Goal: Transaction & Acquisition: Purchase product/service

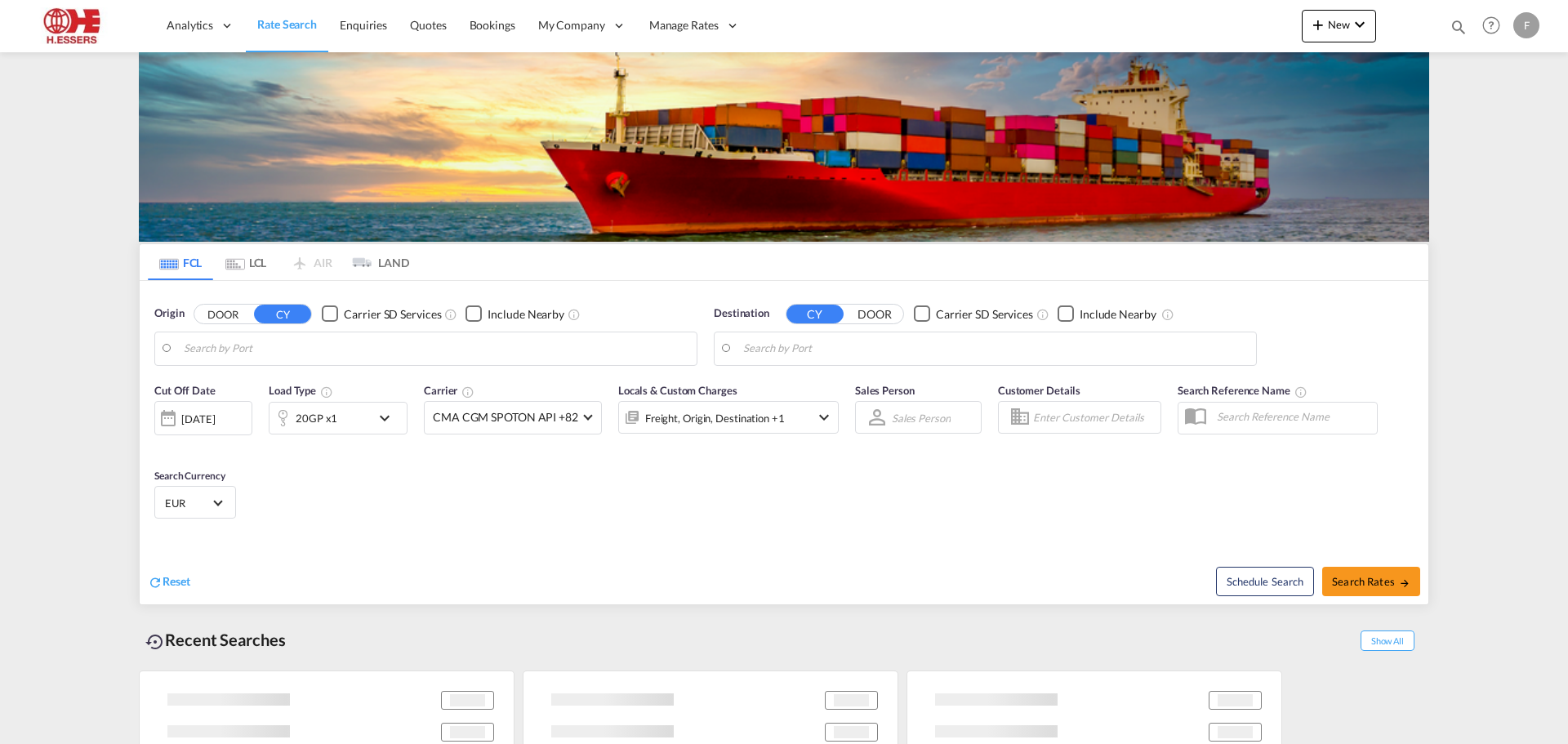
type input "[GEOGRAPHIC_DATA], BEANR"
type input "[GEOGRAPHIC_DATA], [GEOGRAPHIC_DATA], USSAV"
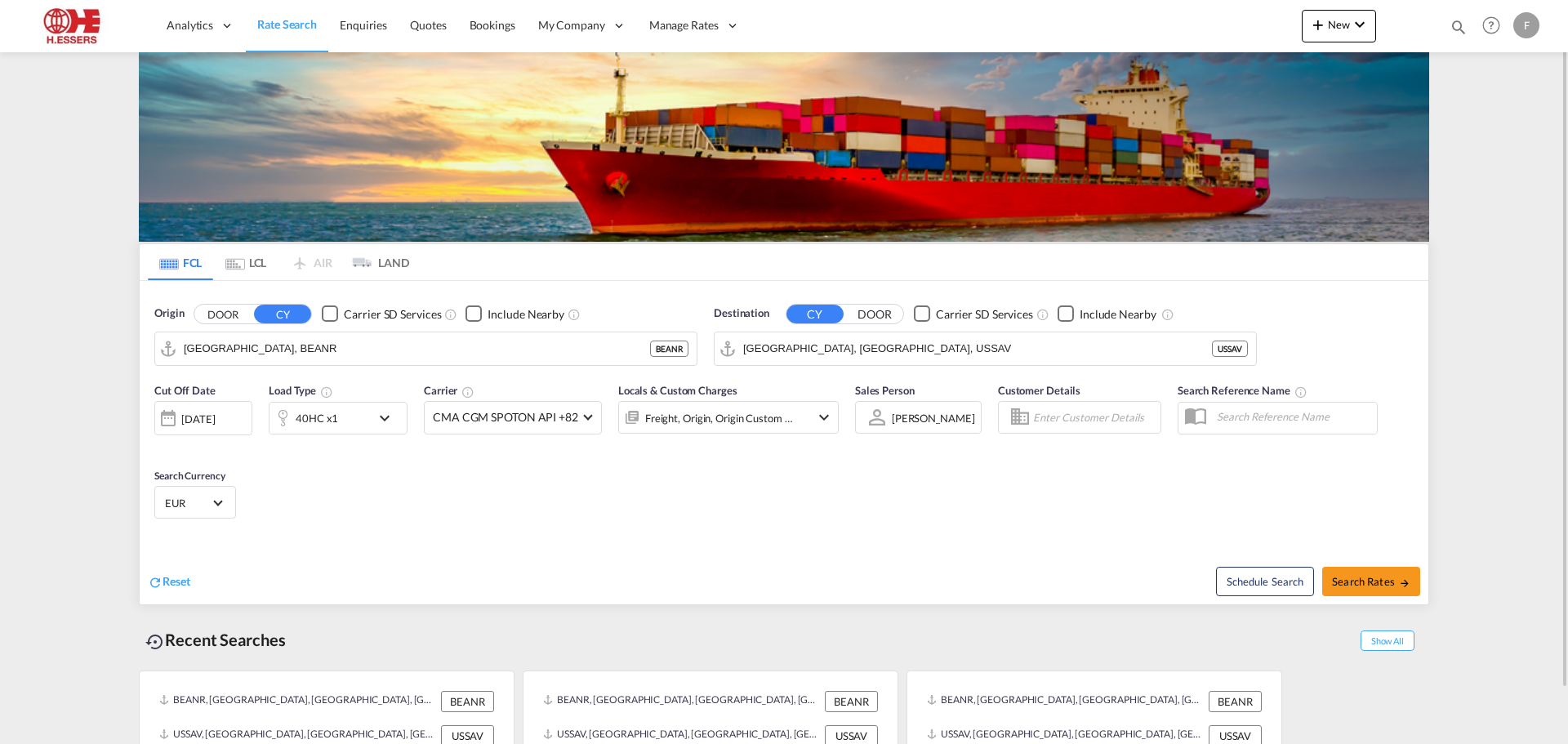
click at [1523, 23] on div "F" at bounding box center [1526, 26] width 26 height 26
click at [670, 21] on md-backdrop at bounding box center [784, 372] width 1568 height 744
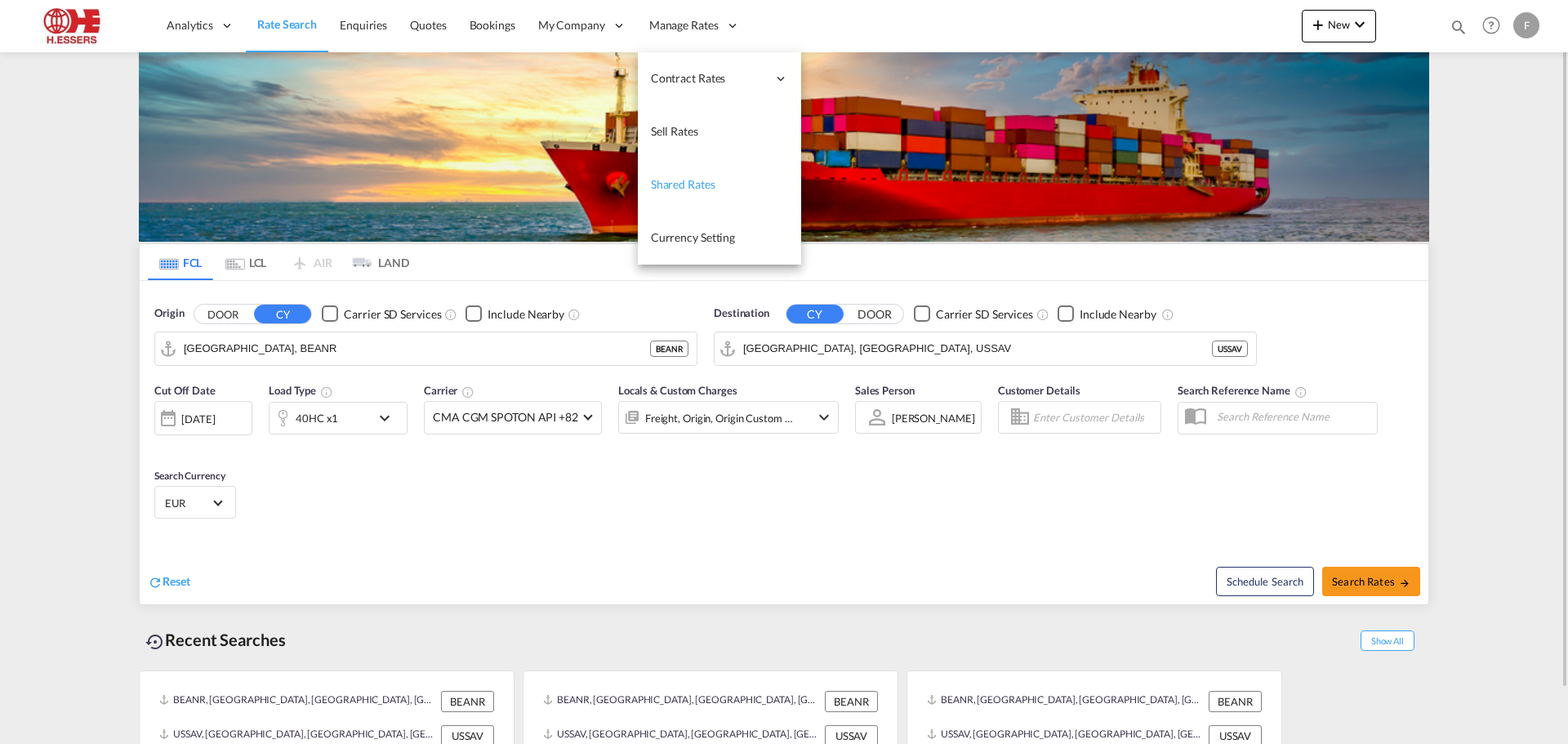
drag, startPoint x: 682, startPoint y: 129, endPoint x: 724, endPoint y: 160, distance: 52.2
click at [682, 129] on span "Sell Rates" at bounding box center [675, 130] width 47 height 14
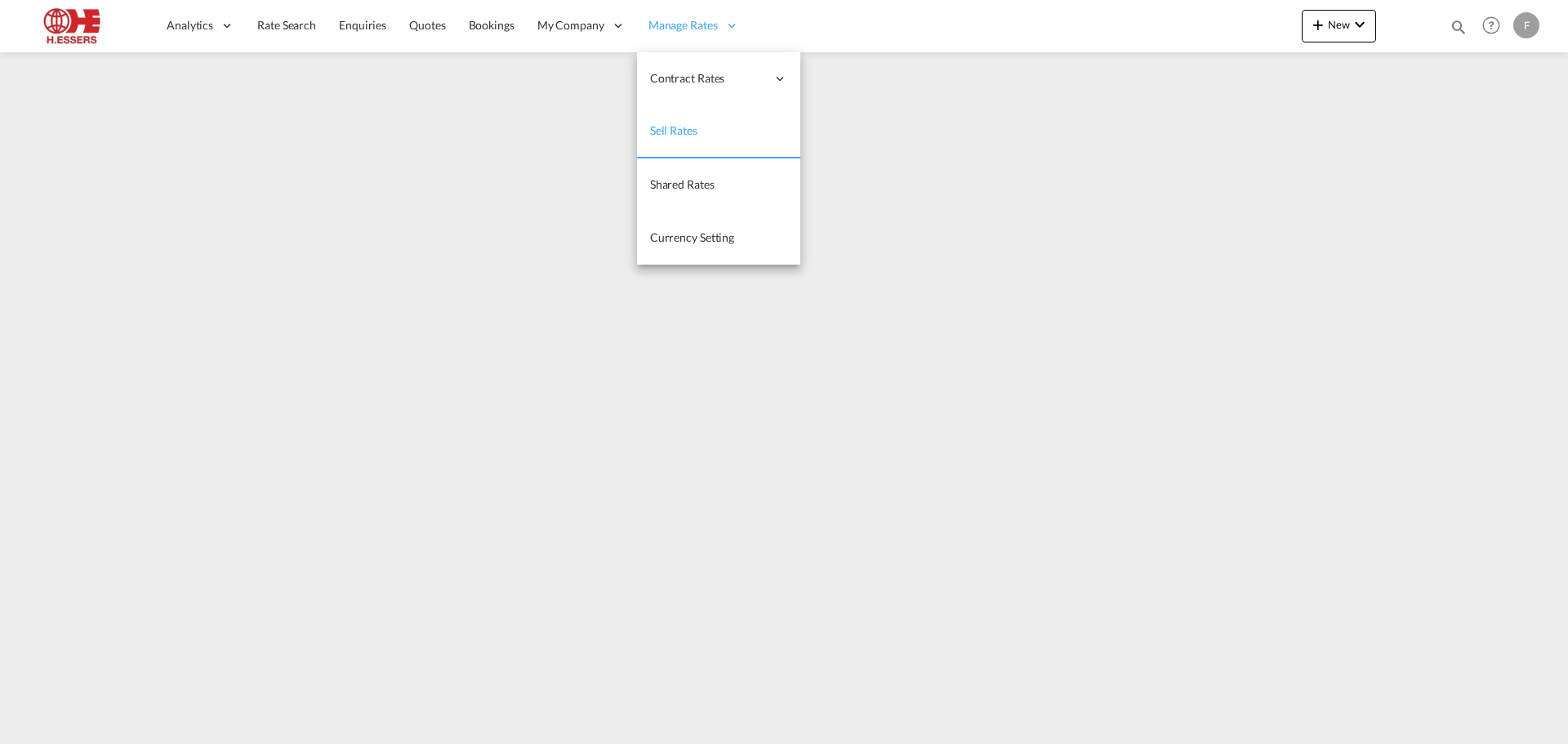
click at [685, 13] on div "Manage Rates" at bounding box center [694, 26] width 113 height 53
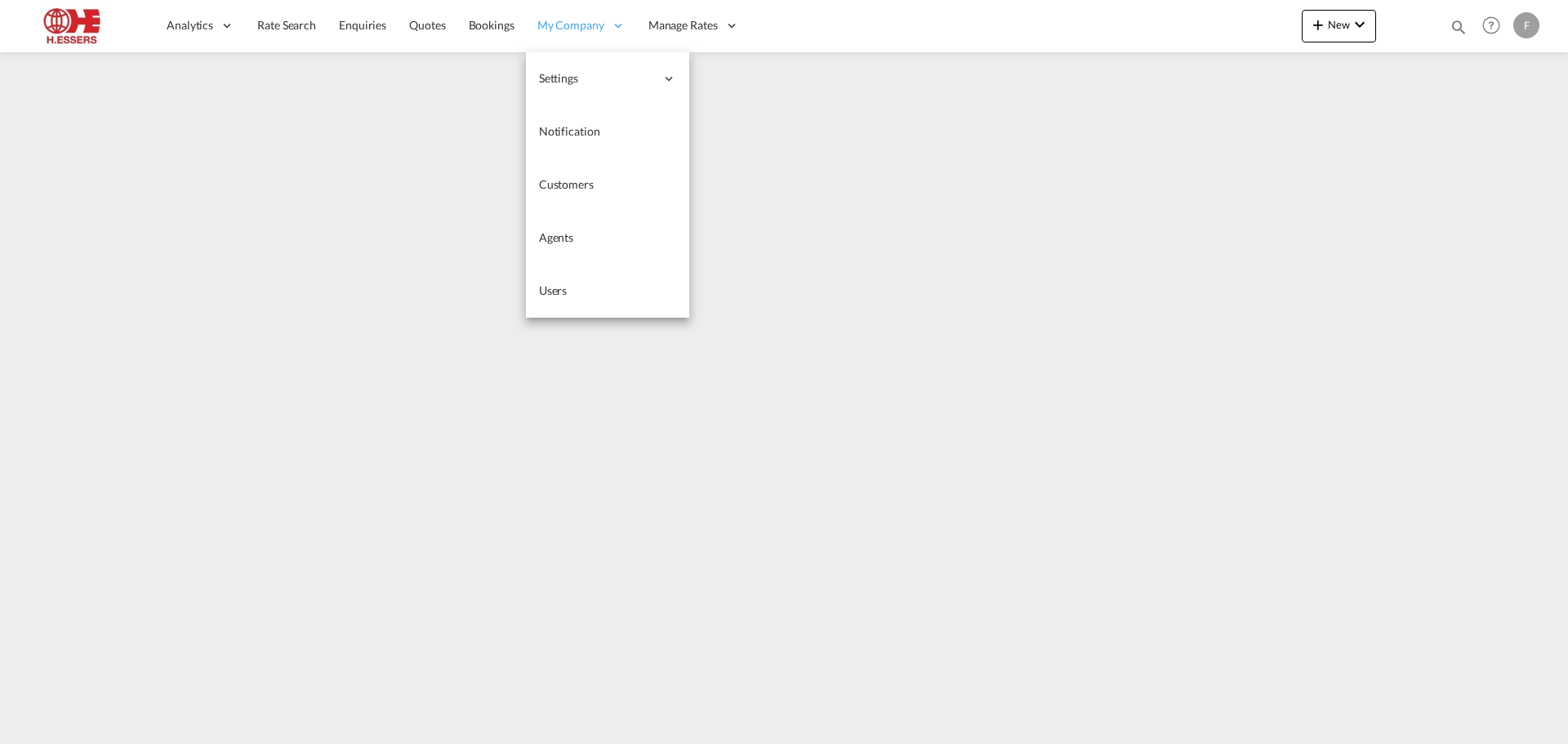
click at [563, 28] on span "My Company" at bounding box center [571, 25] width 67 height 16
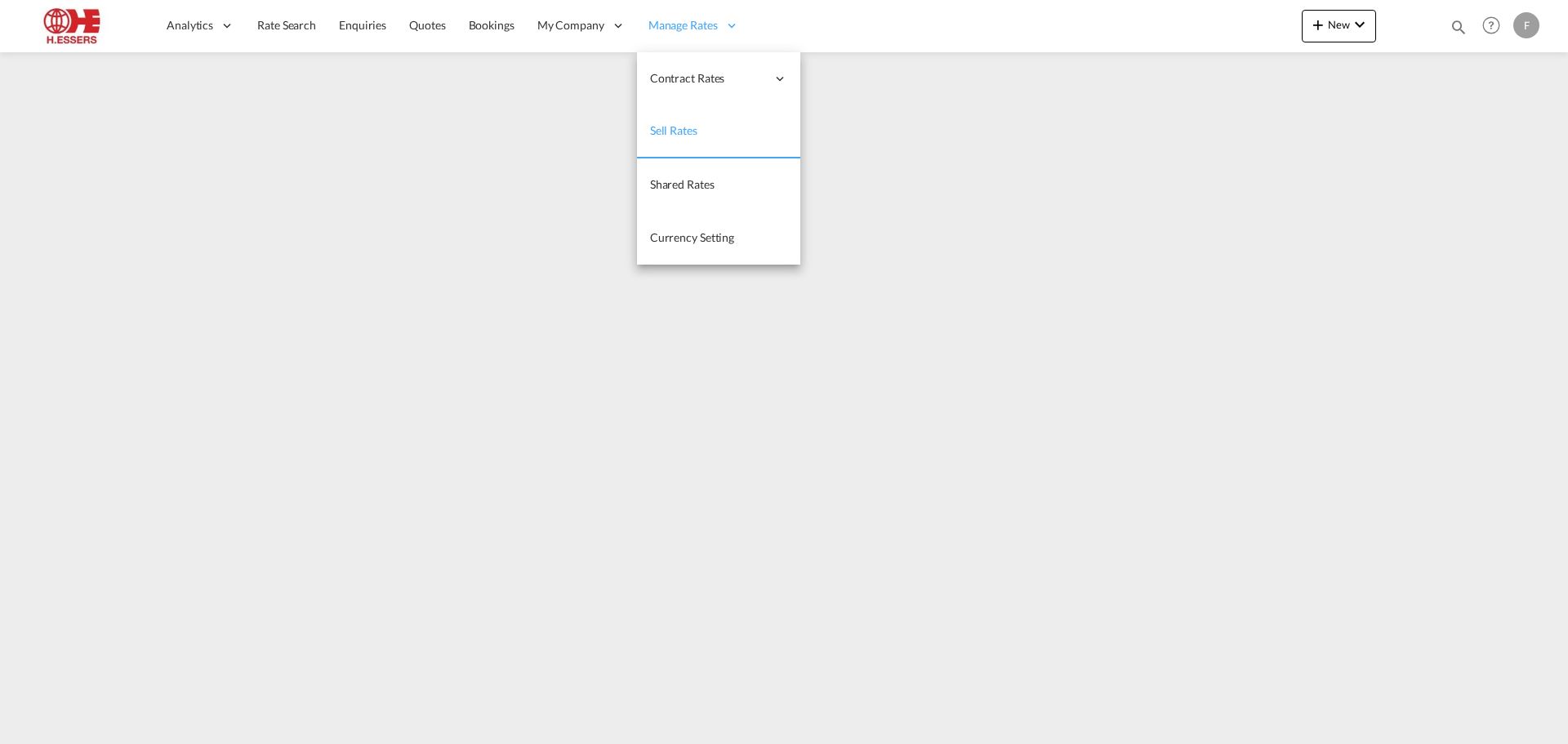
click at [658, 27] on span "Manage Rates" at bounding box center [682, 25] width 69 height 16
click at [687, 135] on span "Sell Rates" at bounding box center [674, 130] width 47 height 14
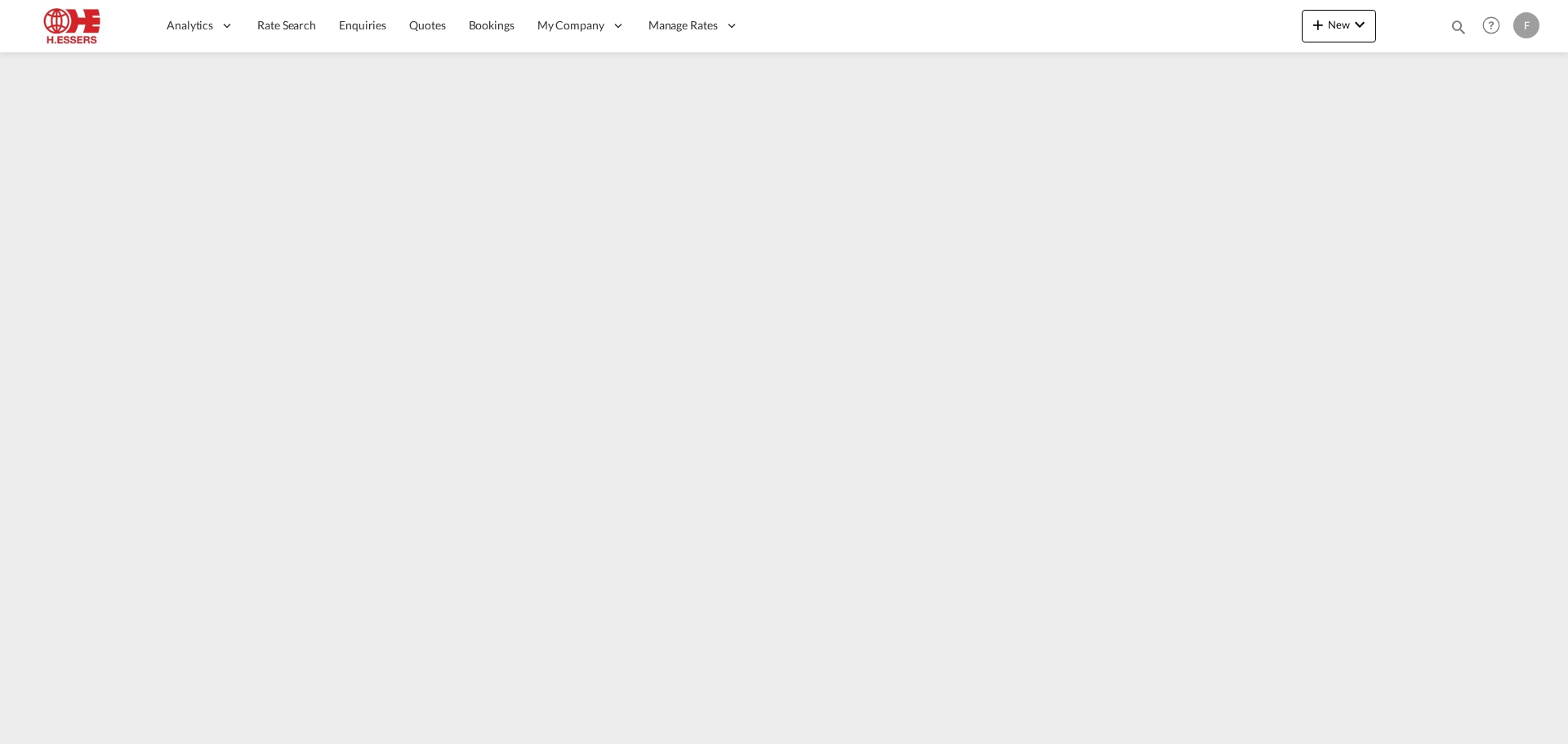
click at [1536, 28] on div "F" at bounding box center [1526, 26] width 26 height 26
click at [1536, 28] on md-backdrop at bounding box center [784, 372] width 1568 height 744
click at [426, 25] on span "Quotes" at bounding box center [427, 25] width 36 height 14
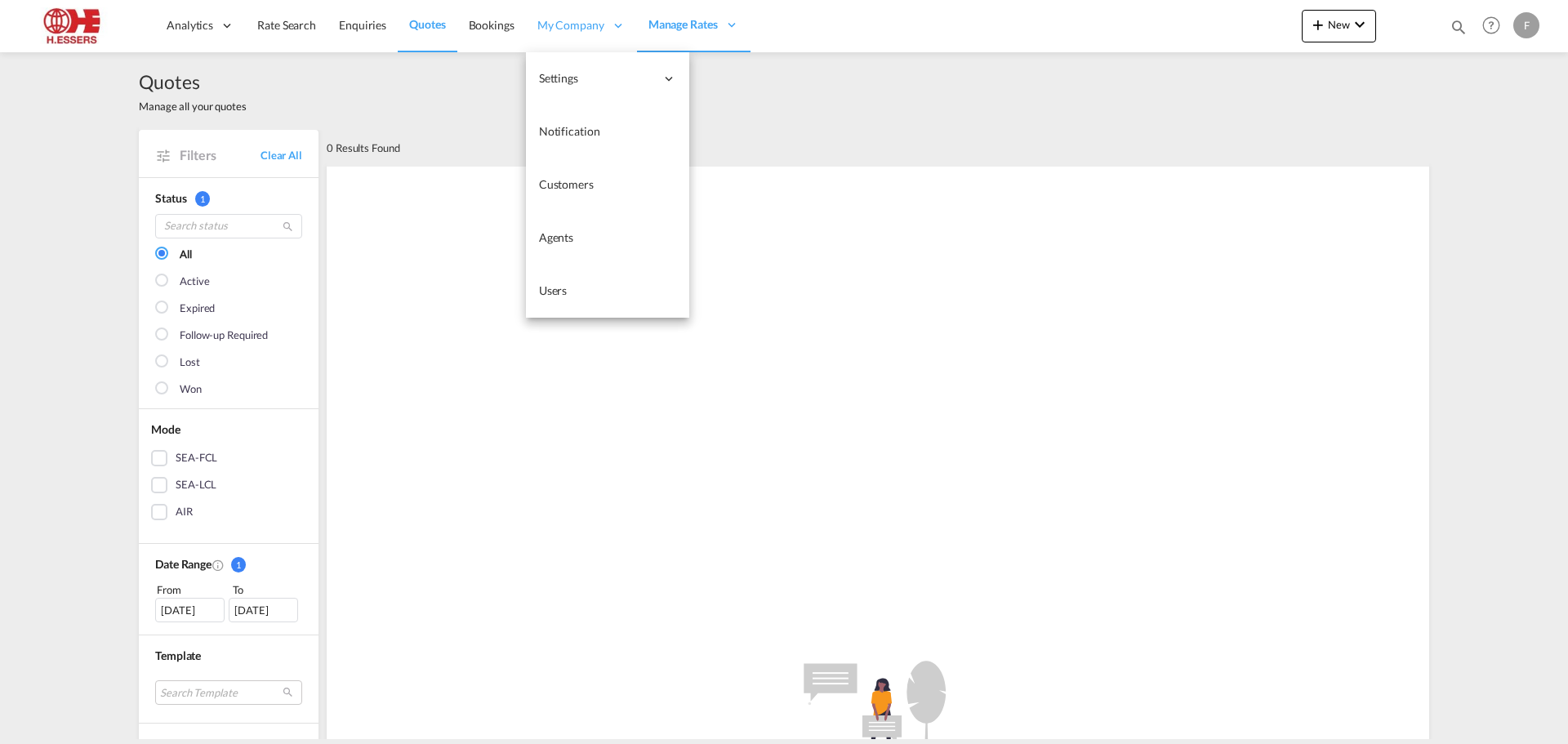
click at [577, 32] on span "My Company" at bounding box center [571, 25] width 67 height 16
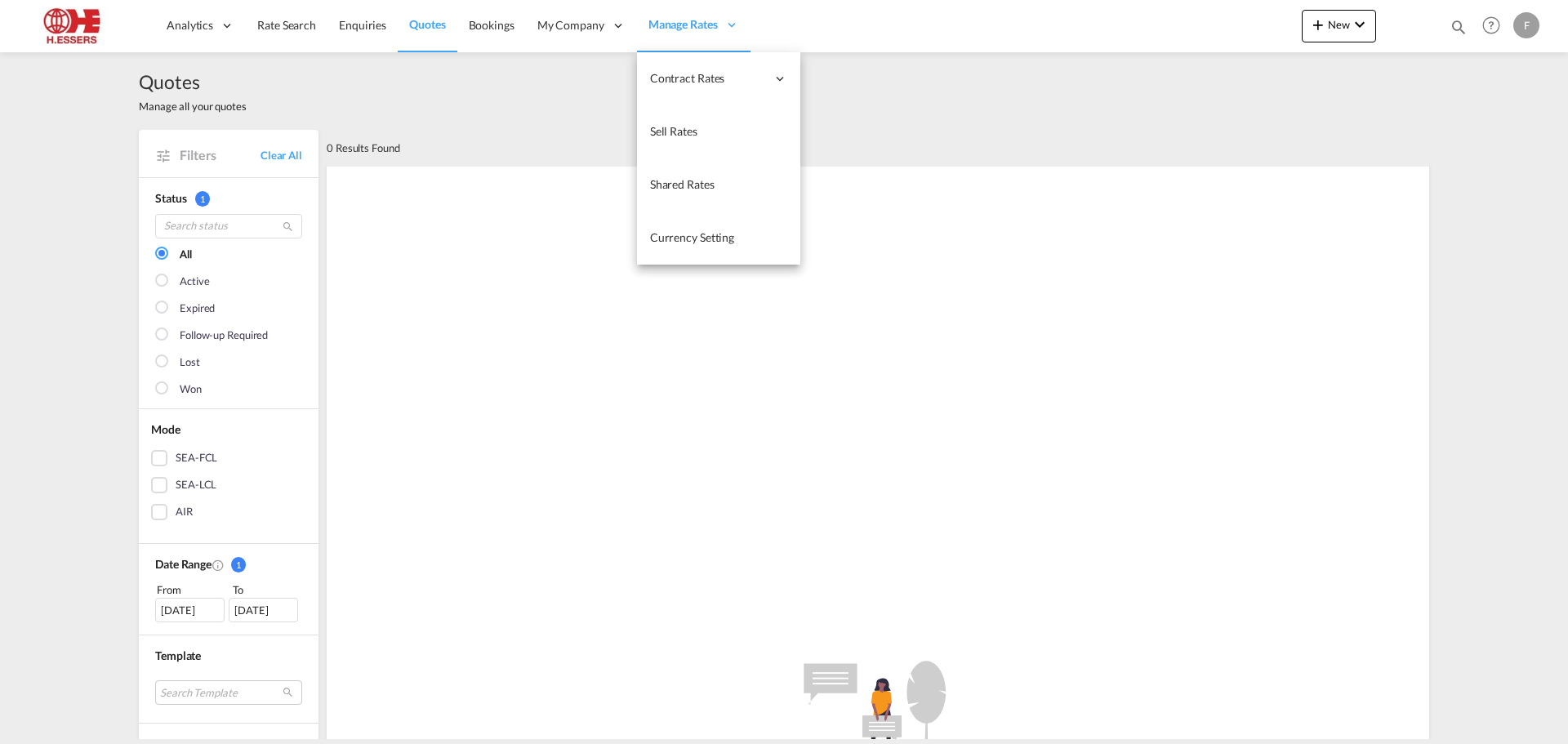
click at [698, 31] on span "Manage Rates" at bounding box center [682, 24] width 69 height 16
click at [690, 135] on span "Sell Rates" at bounding box center [674, 130] width 47 height 14
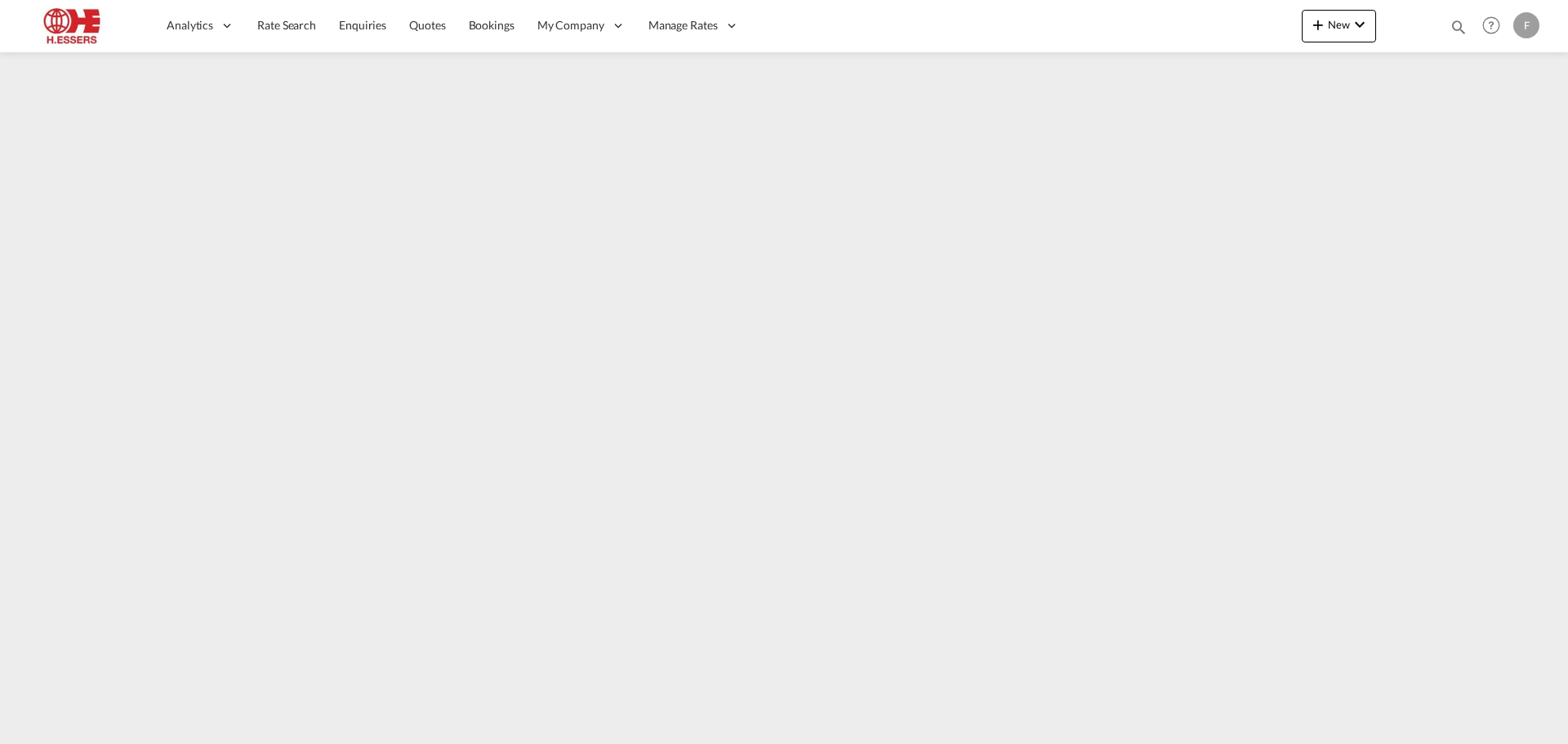
click at [1530, 23] on div "F" at bounding box center [1526, 26] width 26 height 26
click at [1500, 123] on button "Logout" at bounding box center [1508, 125] width 106 height 33
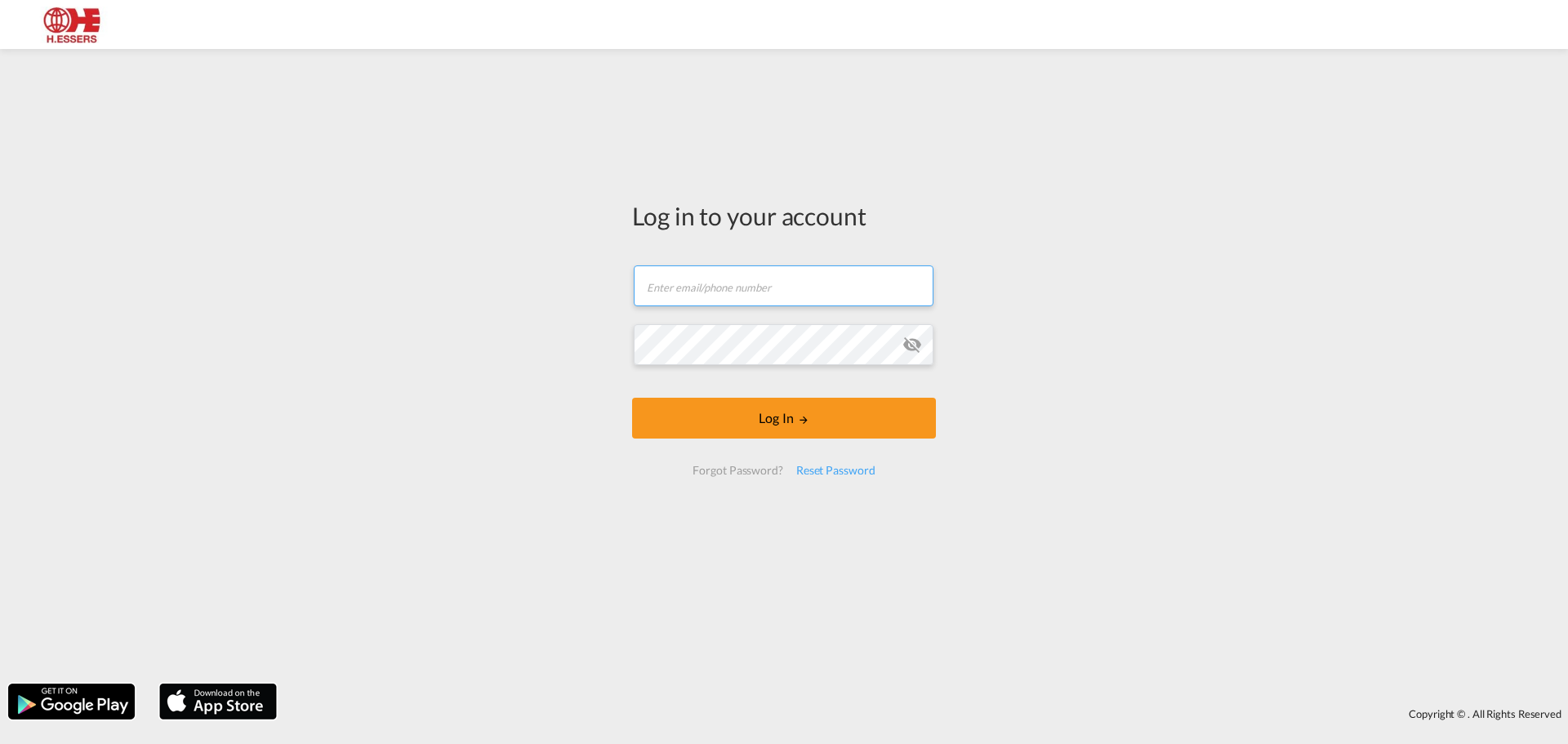
click at [784, 277] on input "text" at bounding box center [784, 285] width 300 height 41
type input "[EMAIL_ADDRESS][DOMAIN_NAME]"
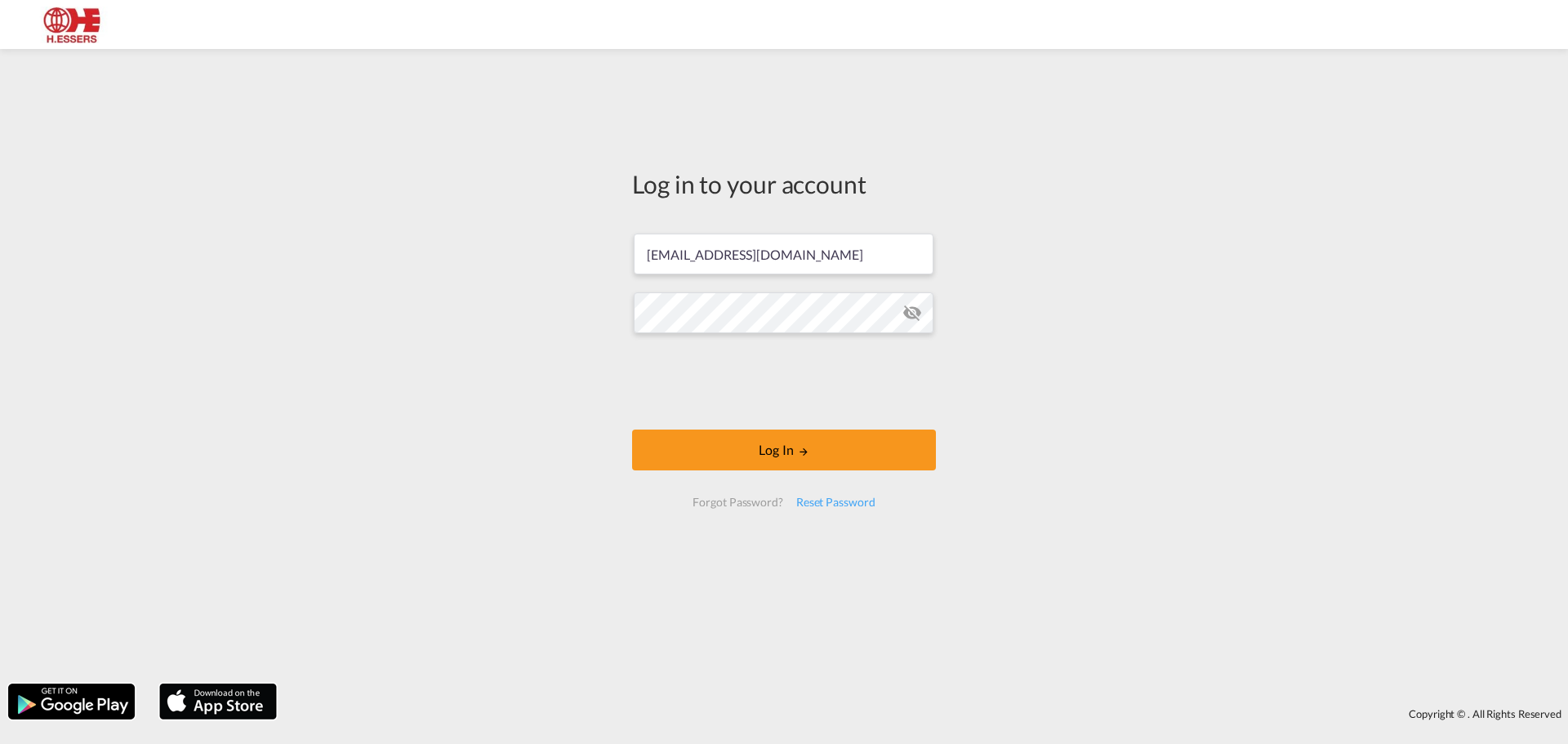
click at [761, 345] on form "[EMAIL_ADDRESS][DOMAIN_NAME] Password field is required Log In Forgot Password?…" at bounding box center [784, 371] width 303 height 306
click at [846, 442] on button "Log In" at bounding box center [784, 450] width 303 height 41
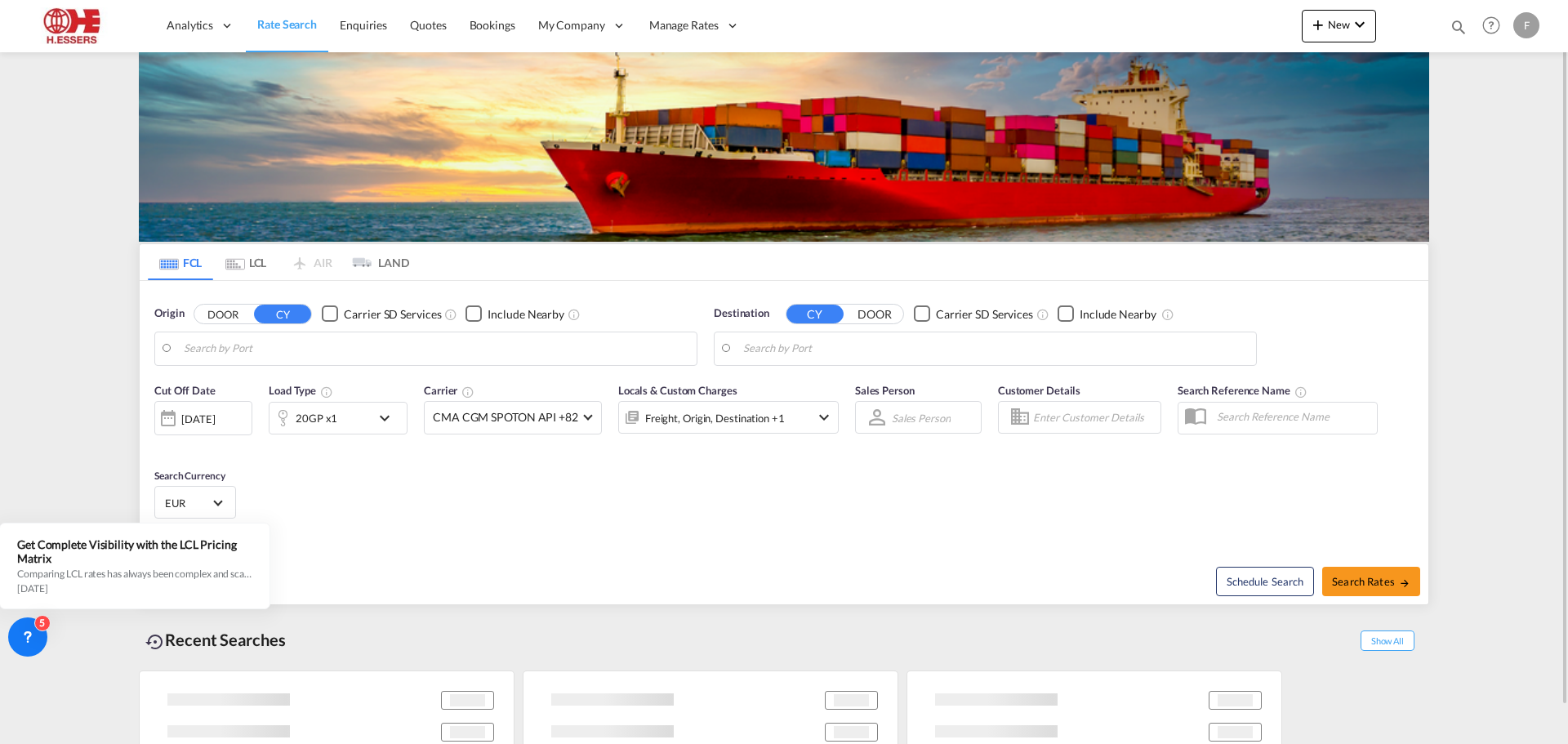
type input "[GEOGRAPHIC_DATA], BEANR"
type input "[GEOGRAPHIC_DATA], [GEOGRAPHIC_DATA], USSAV"
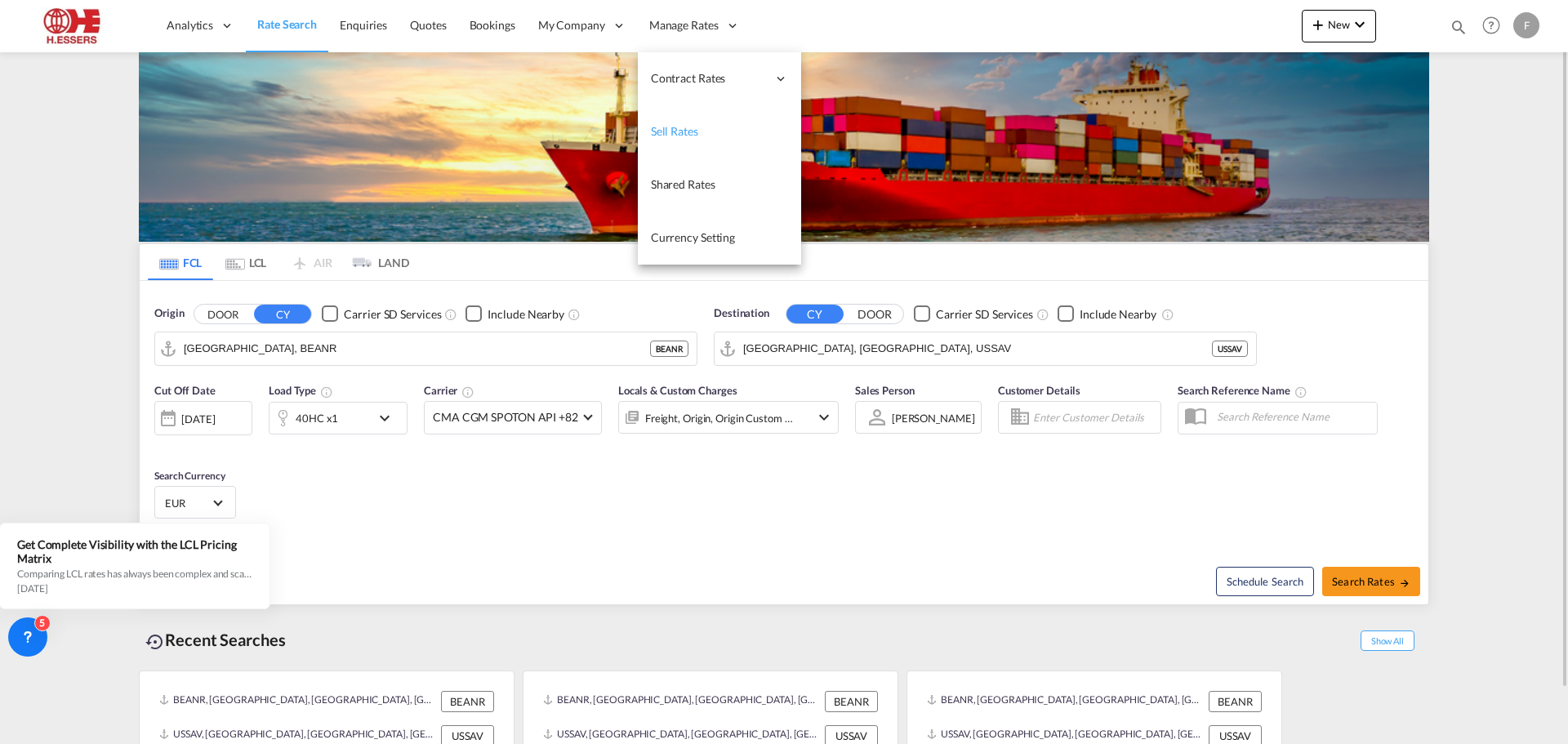
click at [682, 132] on span "Sell Rates" at bounding box center [675, 130] width 47 height 14
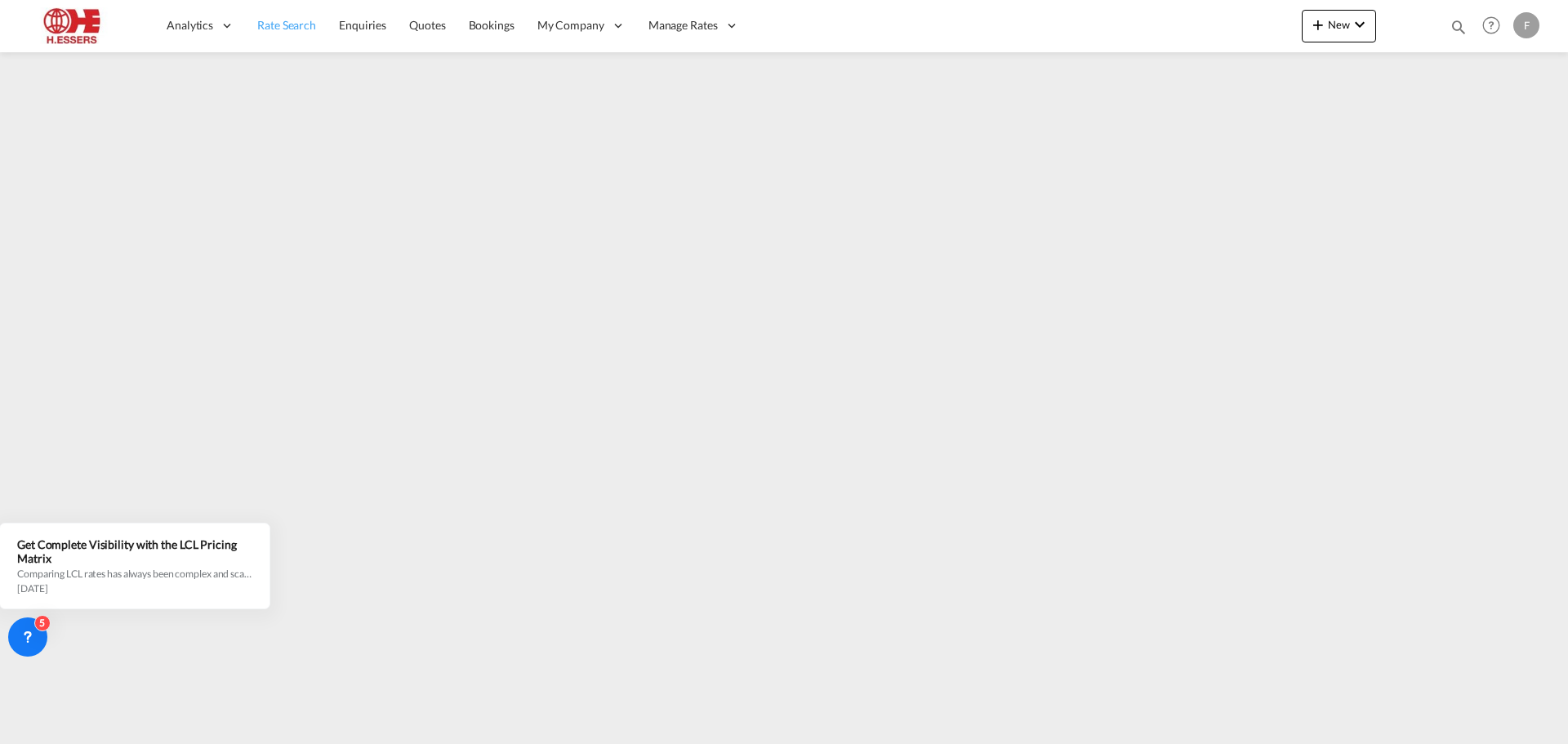
click at [285, 31] on span "Rate Search" at bounding box center [286, 25] width 59 height 14
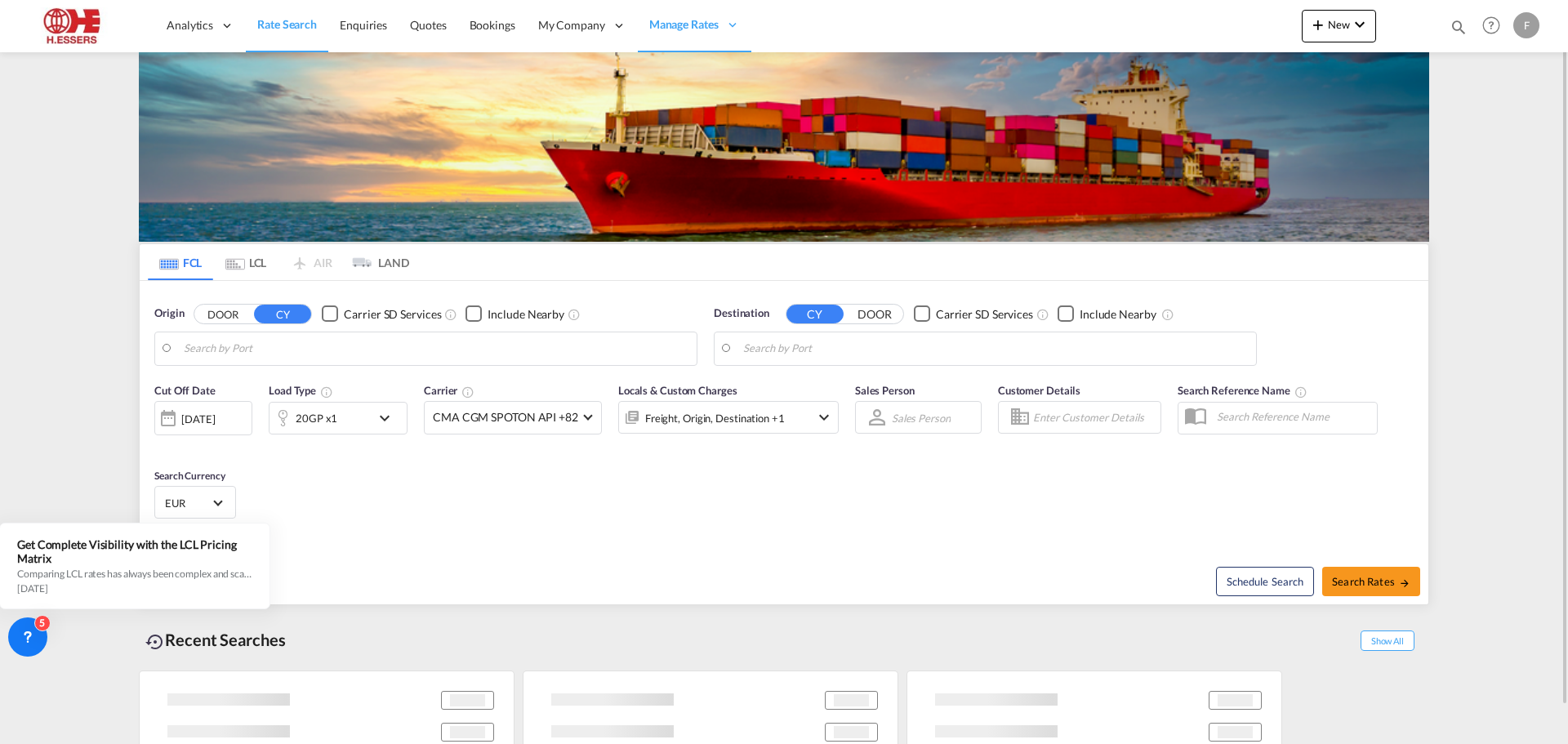
type input "[GEOGRAPHIC_DATA], BEANR"
type input "[GEOGRAPHIC_DATA], [GEOGRAPHIC_DATA]"
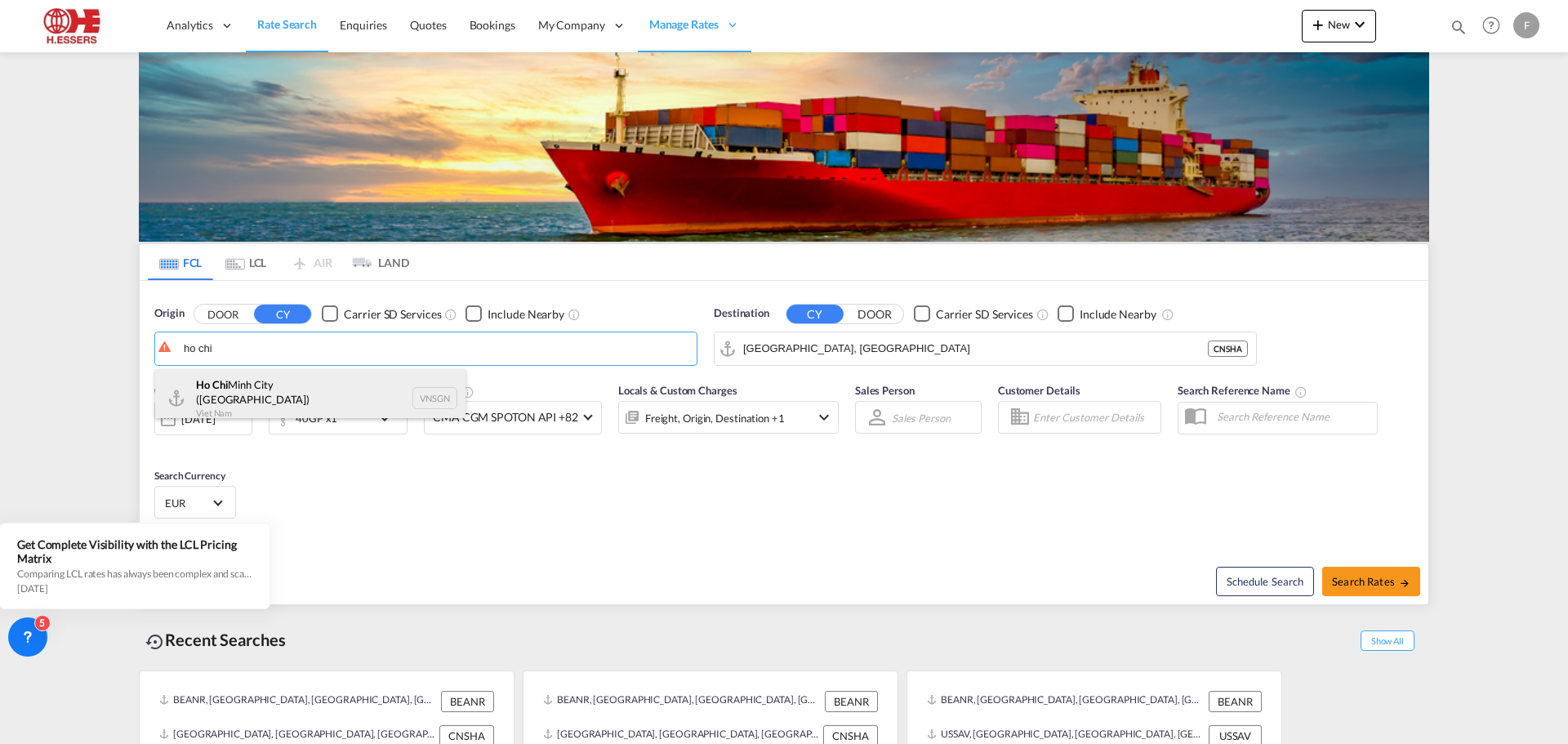
click at [324, 391] on div "Ho Chi Minh City ([GEOGRAPHIC_DATA]) Viet Nam VNSGN" at bounding box center [310, 399] width 310 height 59
type input "Ho Chi Minh City ([GEOGRAPHIC_DATA]), VNSGN"
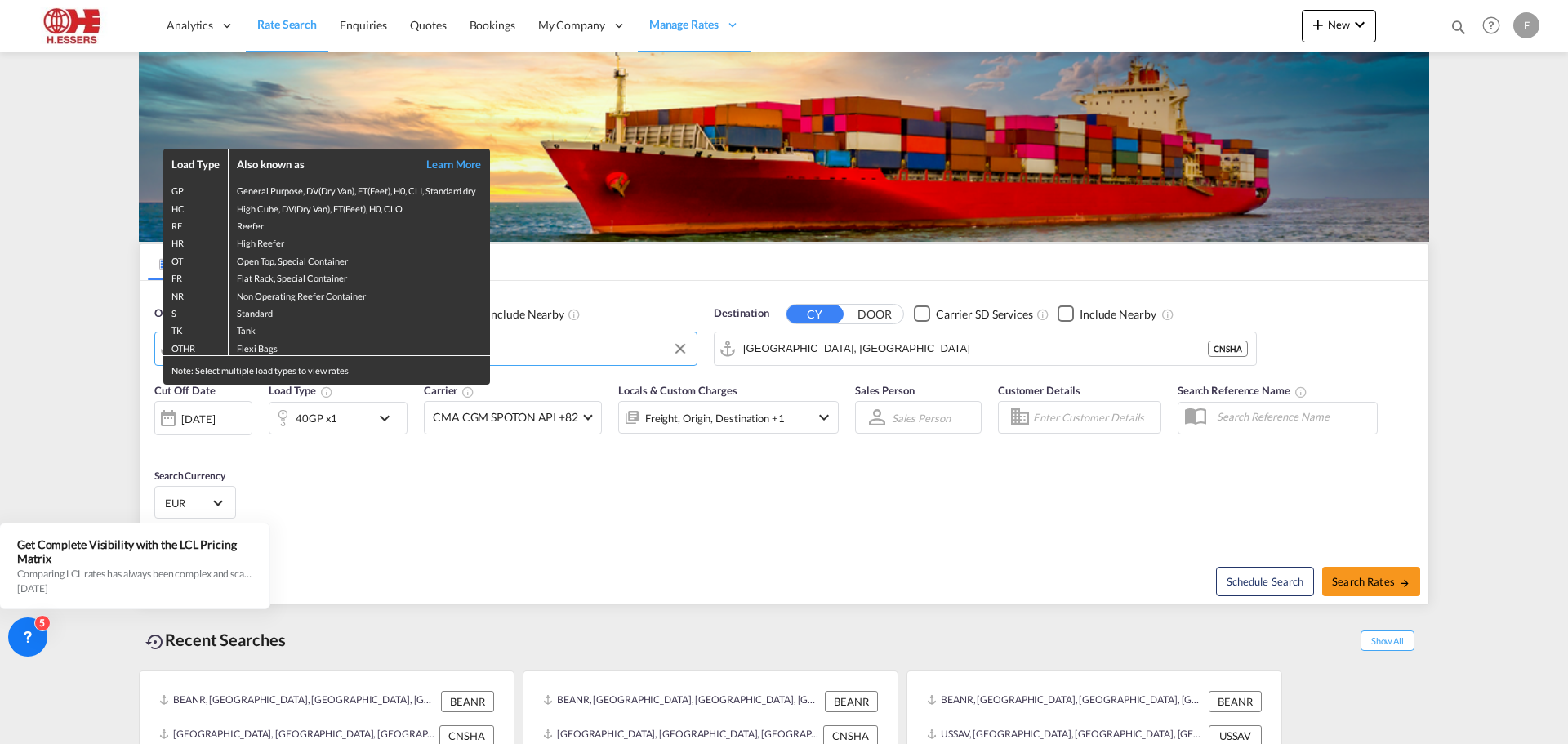
click at [358, 461] on div "Load Type Also known as Learn More GP General Purpose, DV(Dry Van), FT(Feet), H…" at bounding box center [784, 372] width 1568 height 744
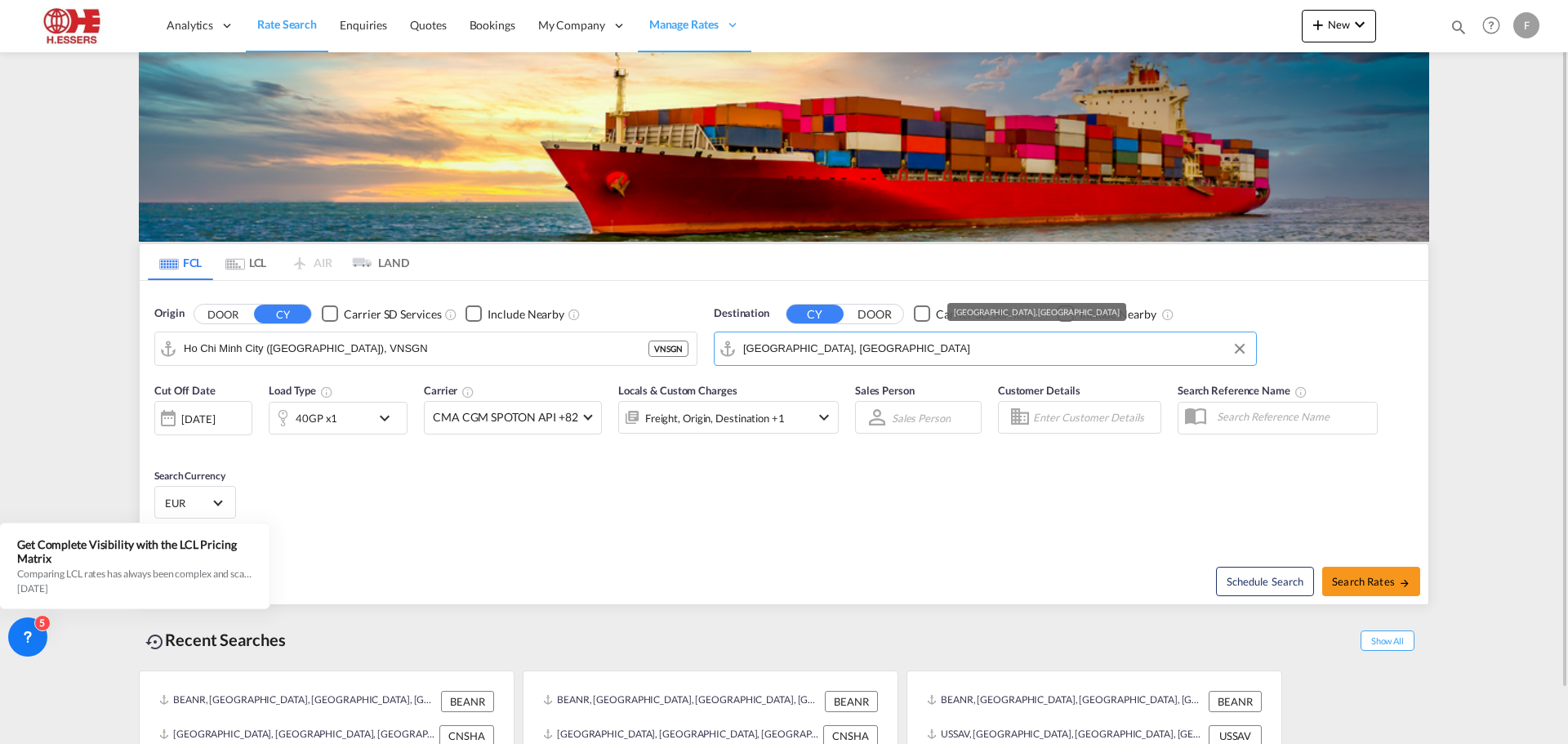
click at [843, 351] on input "[GEOGRAPHIC_DATA], [GEOGRAPHIC_DATA]" at bounding box center [995, 349] width 505 height 25
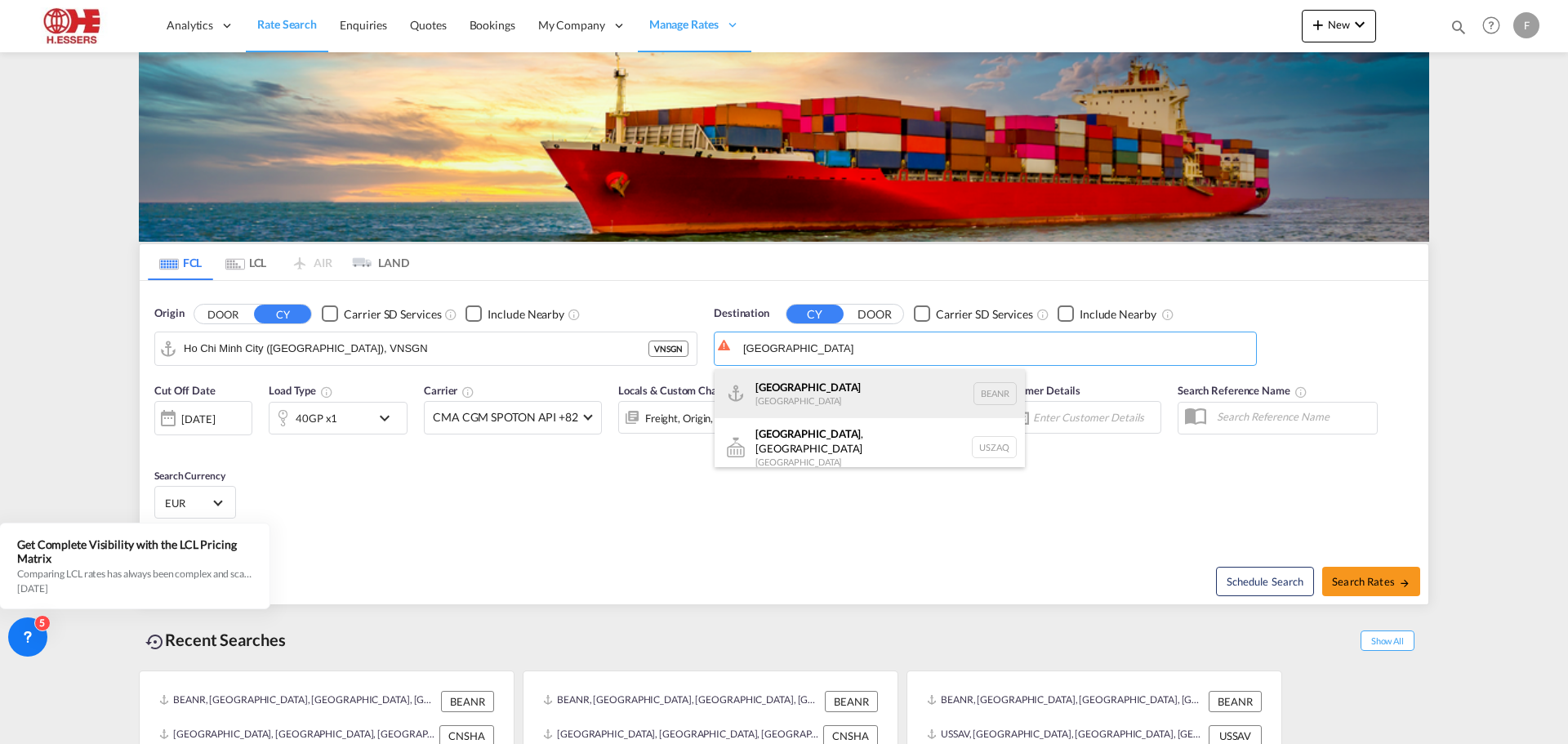
click at [789, 389] on div "[GEOGRAPHIC_DATA] [GEOGRAPHIC_DATA] BEANR" at bounding box center [870, 394] width 310 height 49
type input "[GEOGRAPHIC_DATA], BEANR"
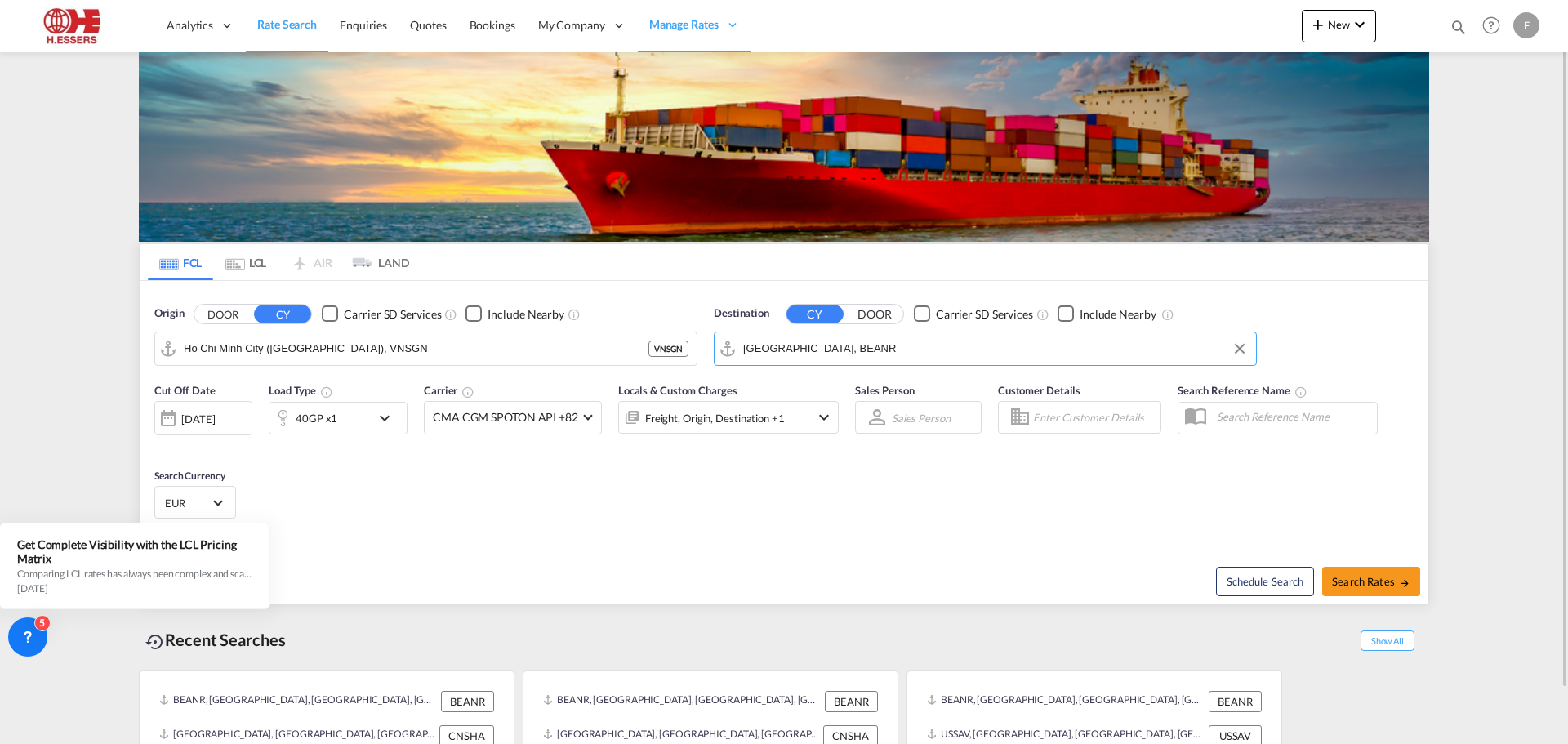
click at [382, 419] on md-icon "icon-chevron-down" at bounding box center [388, 418] width 27 height 20
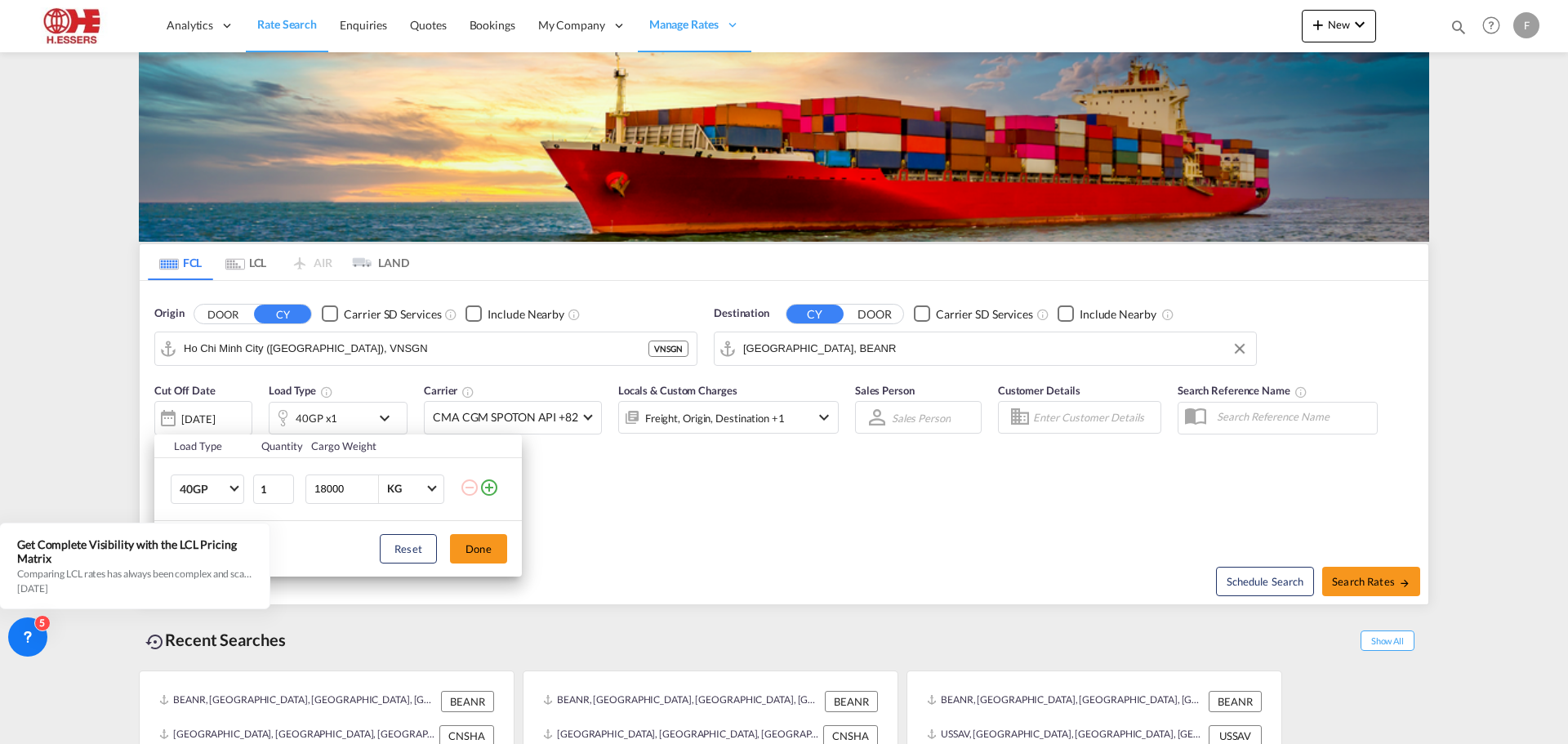
click at [491, 487] on md-icon "icon-plus-circle-outline" at bounding box center [489, 488] width 20 height 20
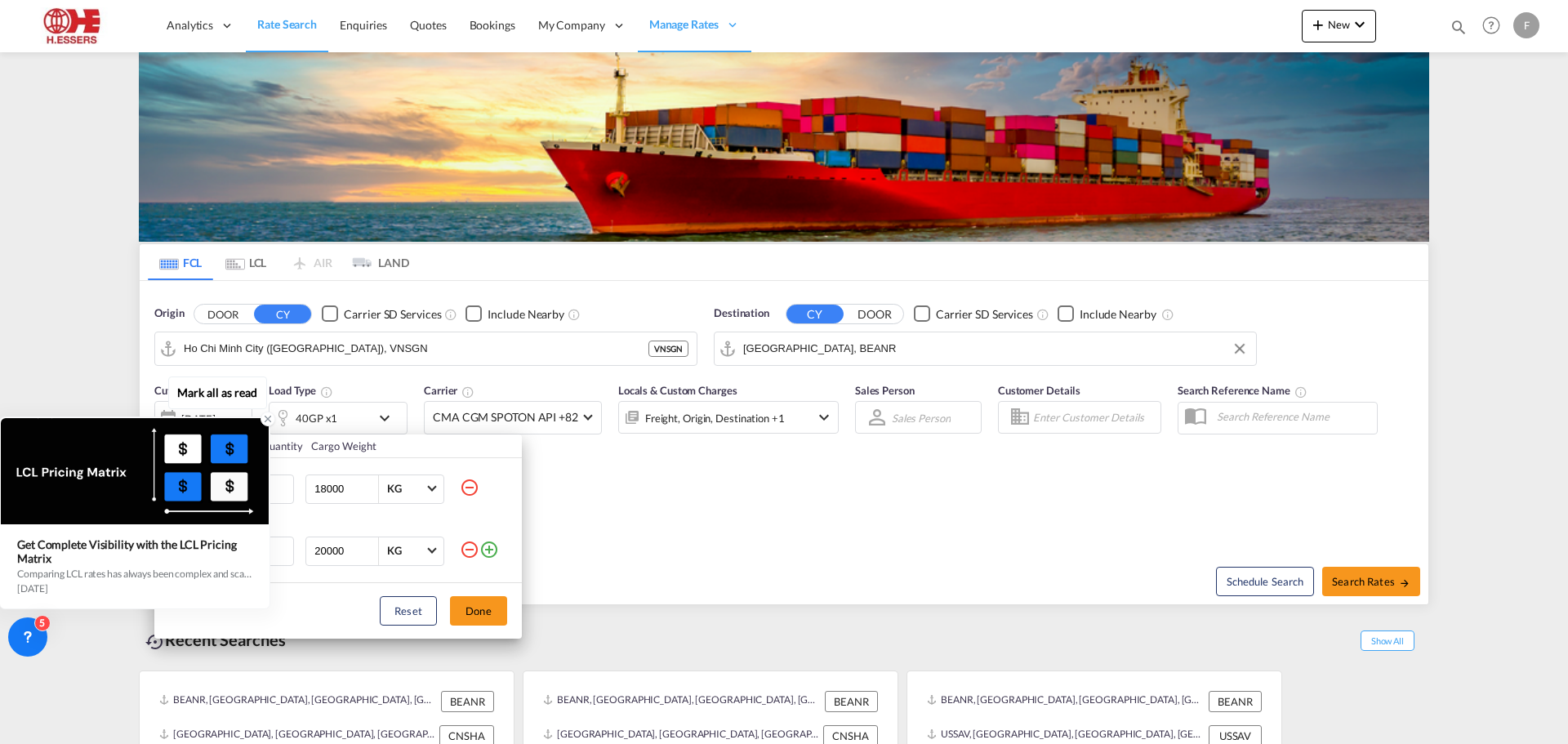
drag, startPoint x: 78, startPoint y: 575, endPoint x: 78, endPoint y: 521, distance: 54.0
click at [78, 521] on div "Get Complete Visibility with the LCL Pricing Matrix Comparing LCL rates has alw…" at bounding box center [134, 513] width 269 height 191
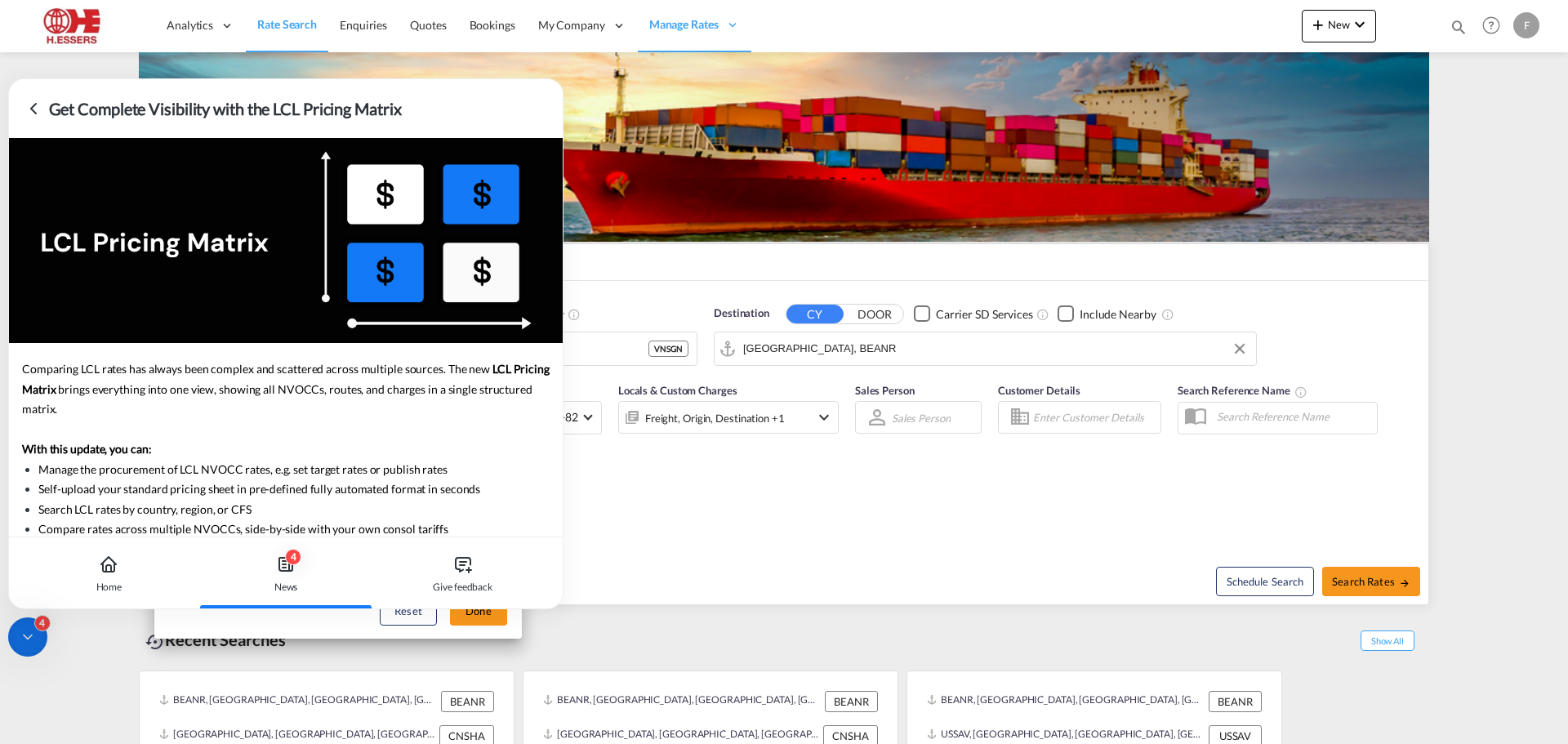
drag, startPoint x: 25, startPoint y: 635, endPoint x: 76, endPoint y: 689, distance: 74.3
click at [76, 689] on body "Analytics Reports Dashboard Rate Search Enquiries Quotes Bookings" at bounding box center [784, 372] width 1568 height 744
drag, startPoint x: 27, startPoint y: 635, endPoint x: 33, endPoint y: 649, distance: 15.2
click at [33, 649] on div "4" at bounding box center [27, 636] width 39 height 39
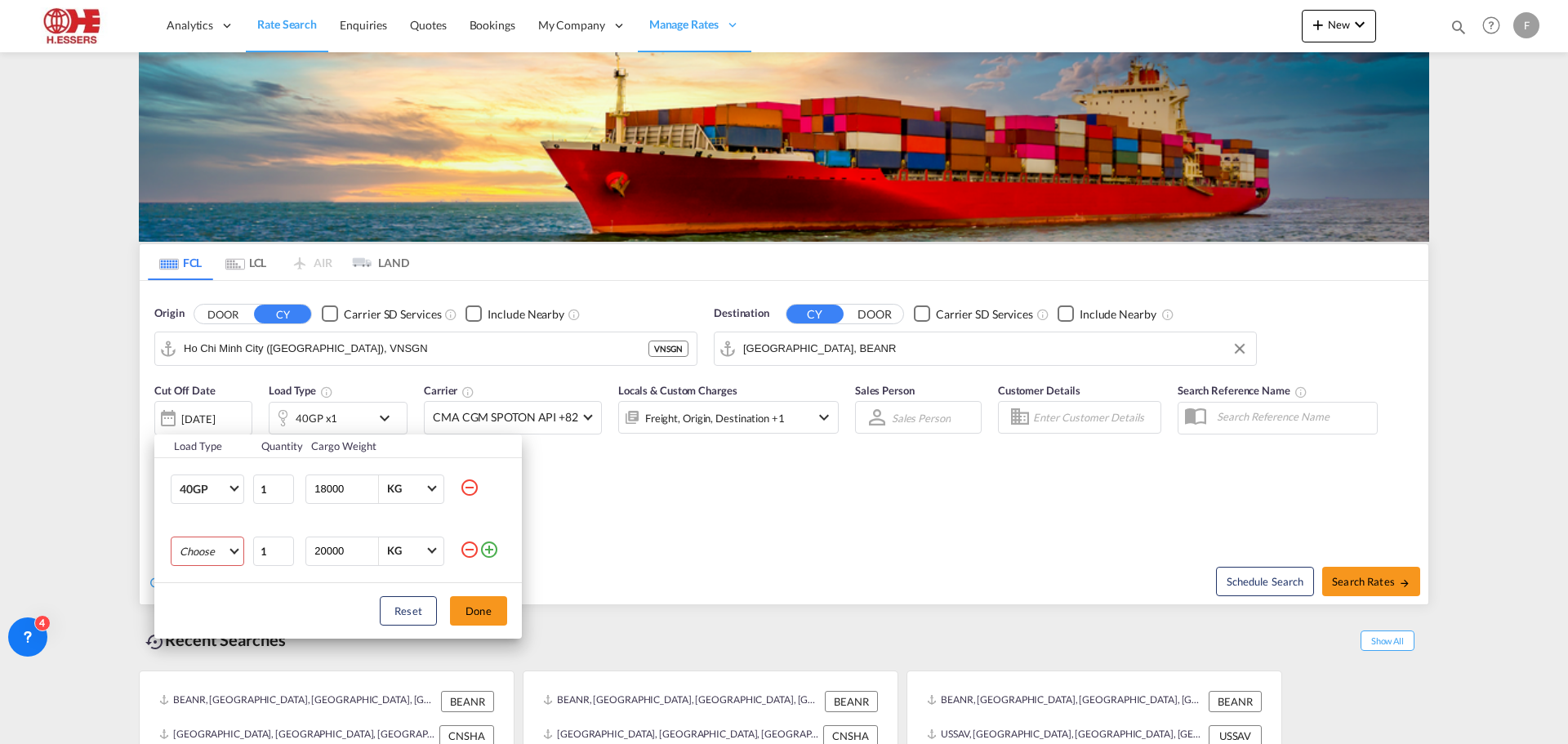
click at [230, 549] on md-select "Choose 20GP 40GP 40HC 45HC 20RE 40RE 40HR 20OT 40OT 20FR 40FR 40NR 20NR 45S 20T…" at bounding box center [208, 551] width 74 height 29
click at [221, 545] on md-option "20GP" at bounding box center [222, 546] width 112 height 39
drag, startPoint x: 323, startPoint y: 550, endPoint x: 313, endPoint y: 550, distance: 10.0
click at [313, 550] on input "20000" at bounding box center [345, 551] width 65 height 27
type input "10000"
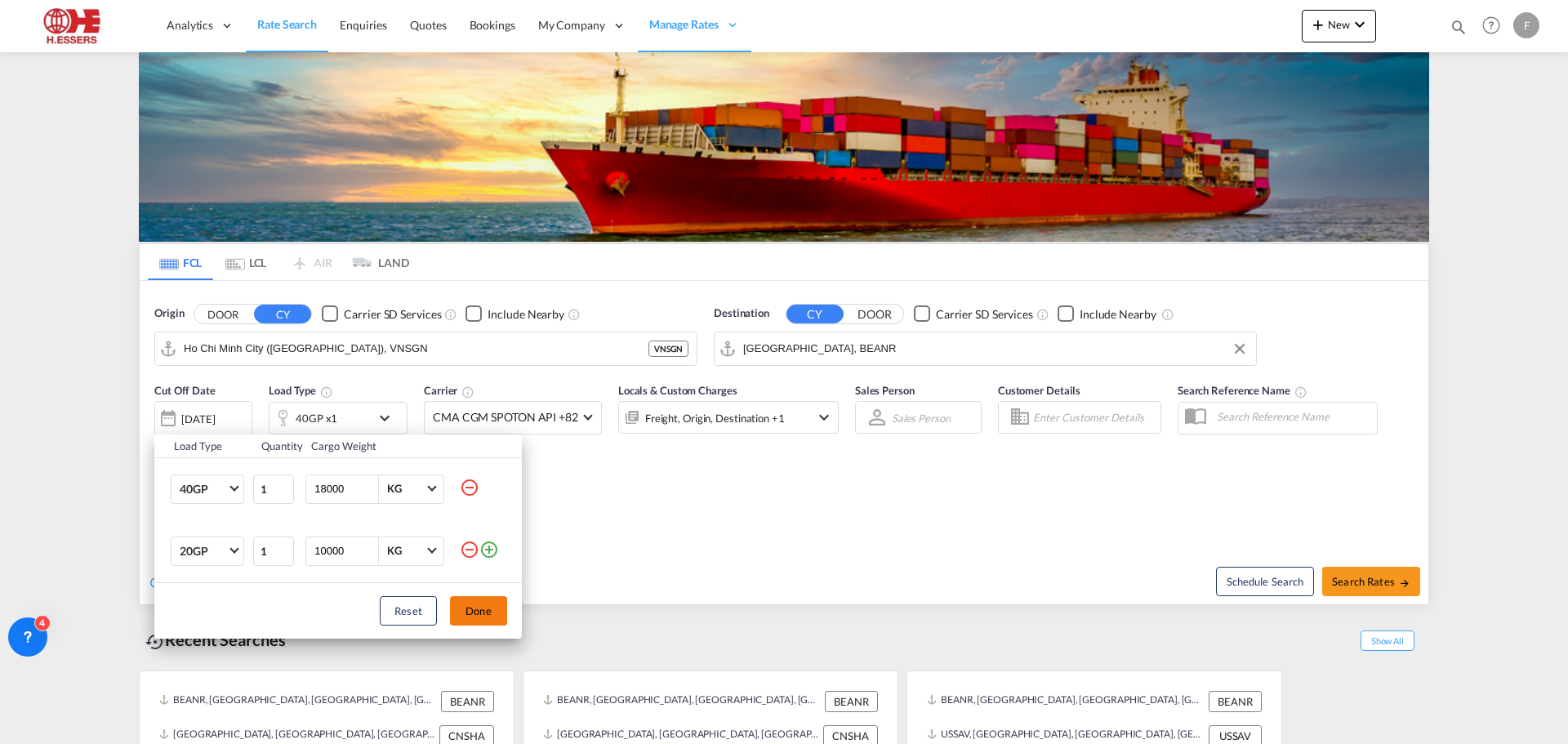
click at [491, 612] on button "Done" at bounding box center [478, 611] width 57 height 29
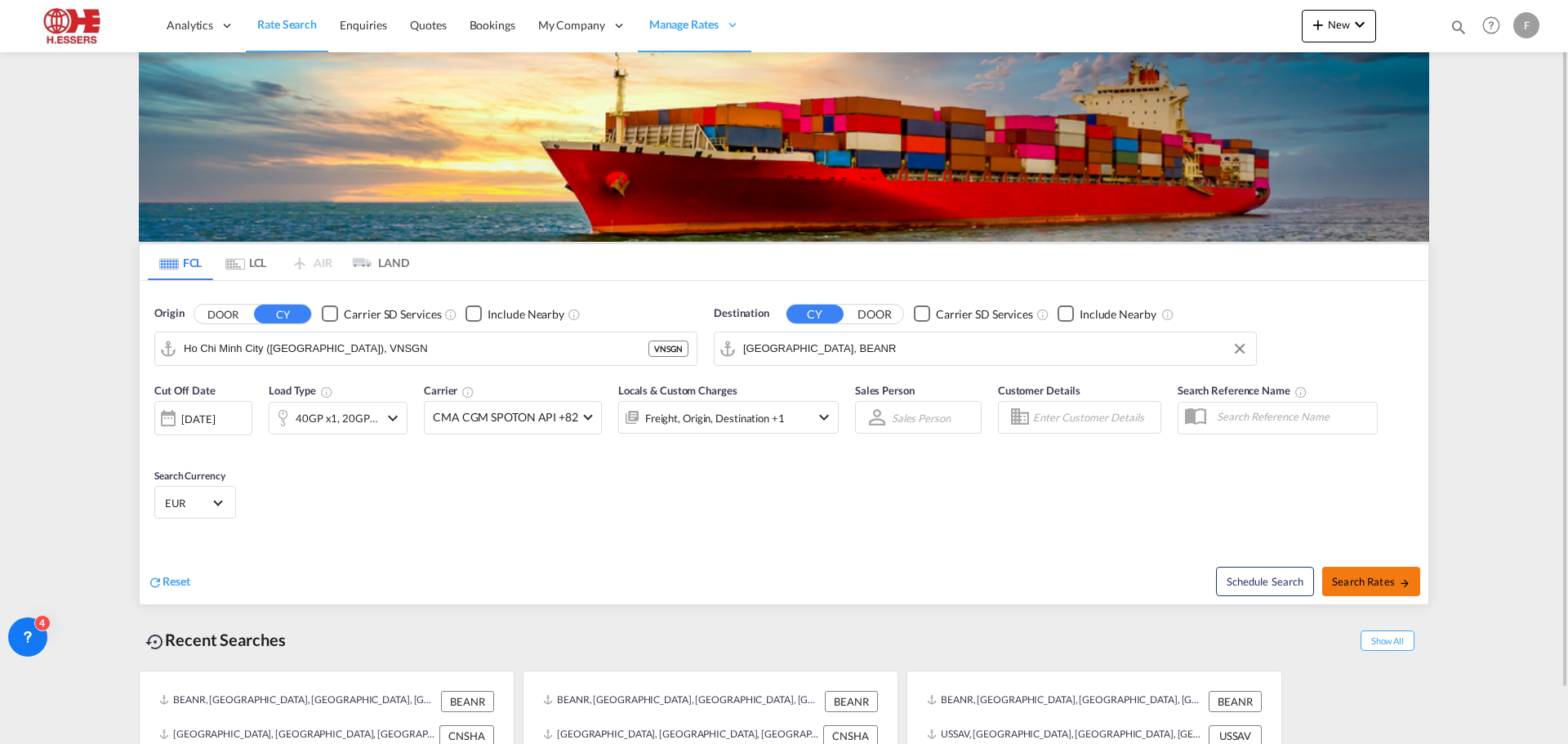
click at [1366, 580] on span "Search Rates" at bounding box center [1370, 581] width 78 height 13
type input "VNSGN to BEANR / [DATE]"
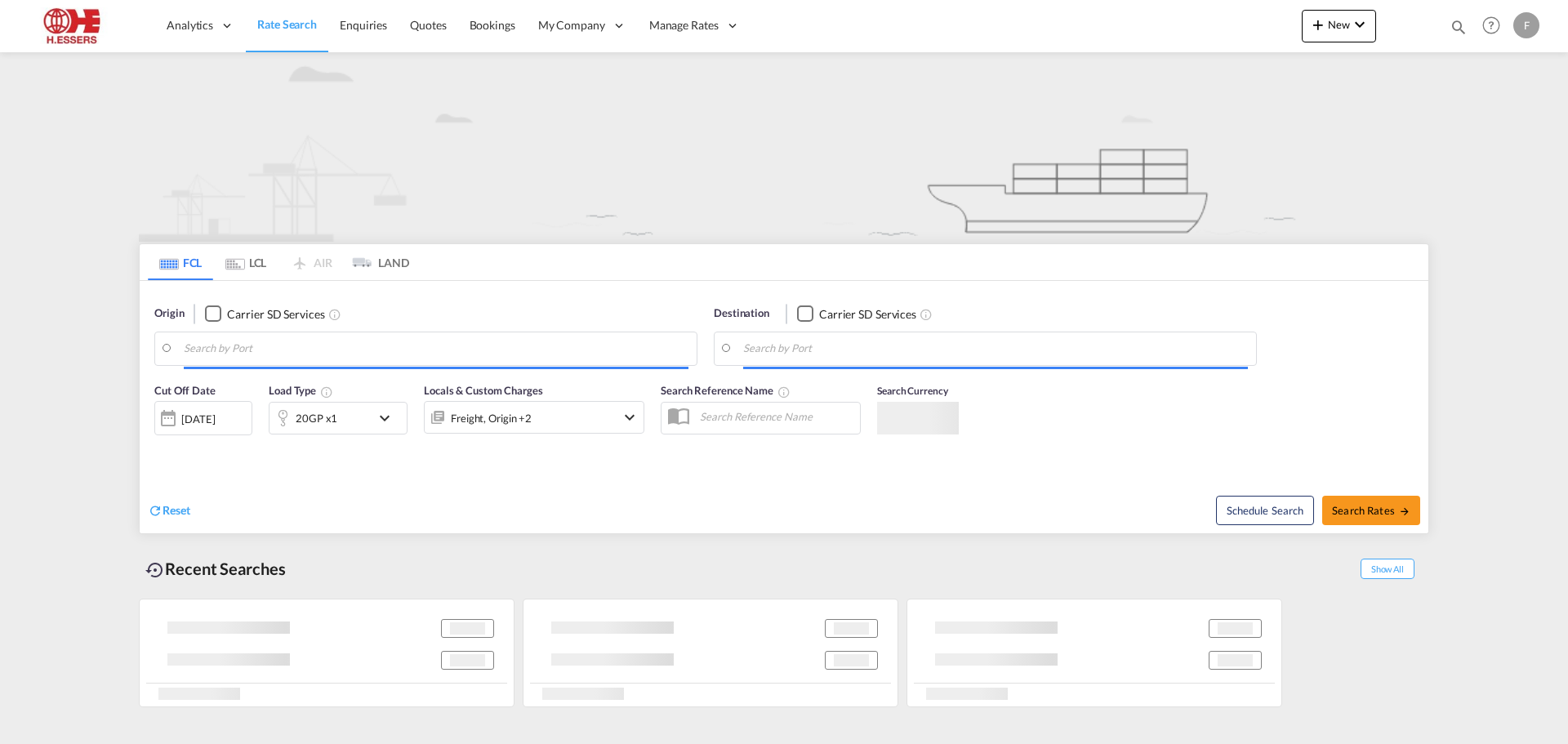
type input "[GEOGRAPHIC_DATA], BEANR"
type input "[GEOGRAPHIC_DATA], [GEOGRAPHIC_DATA], USSAV"
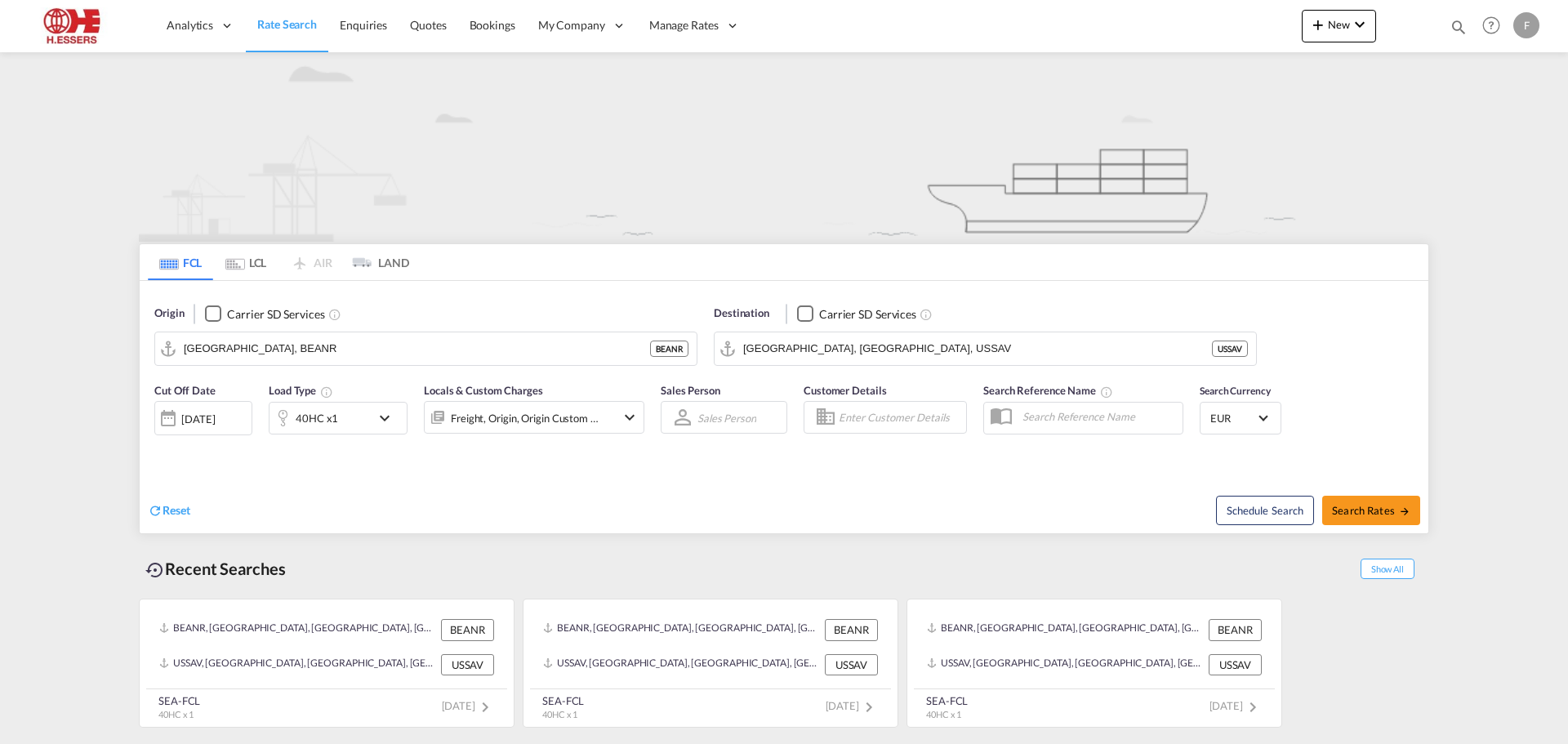
click at [1515, 25] on div "F" at bounding box center [1526, 26] width 26 height 26
click at [1488, 124] on button "Logout" at bounding box center [1508, 125] width 106 height 33
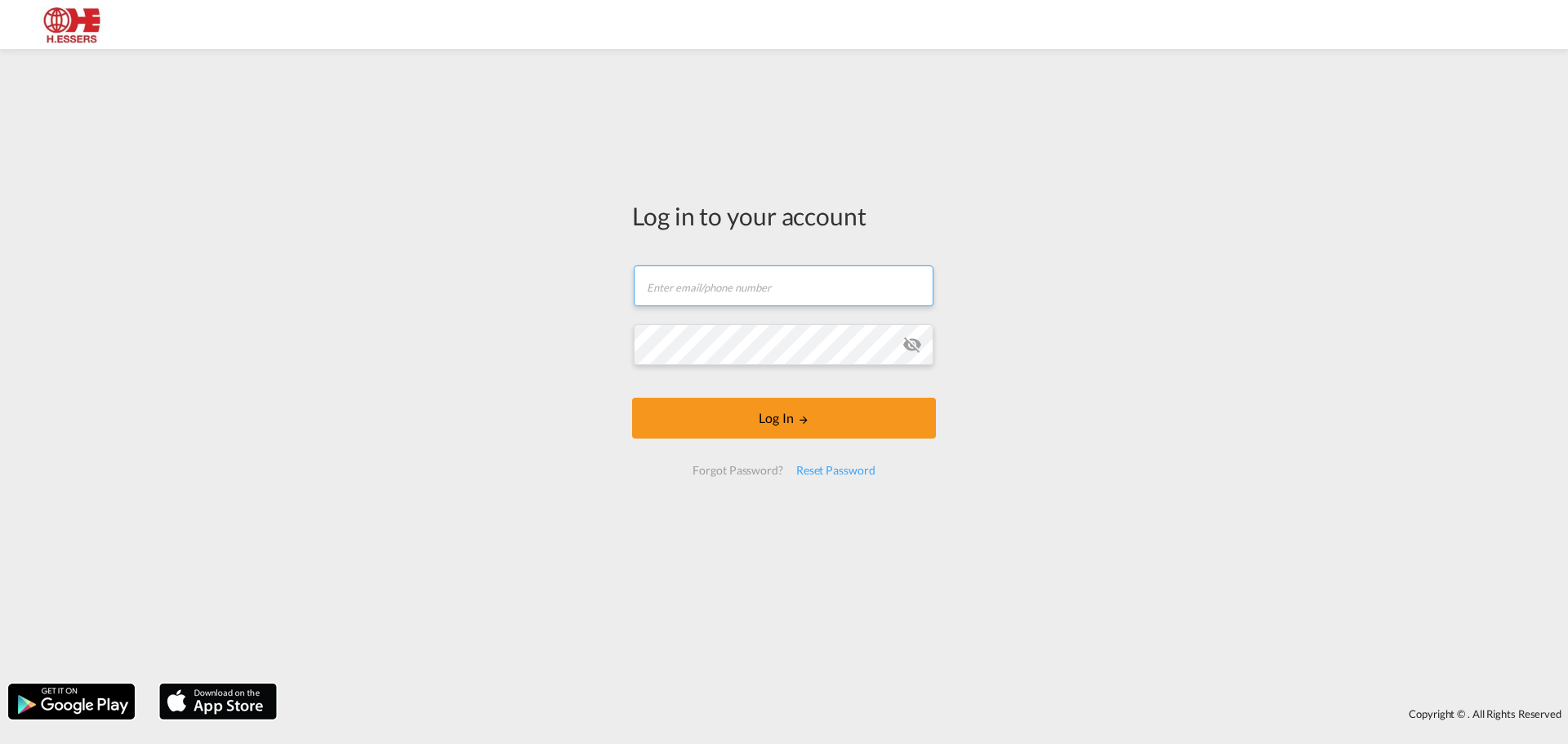
click at [836, 284] on input "text" at bounding box center [784, 285] width 300 height 41
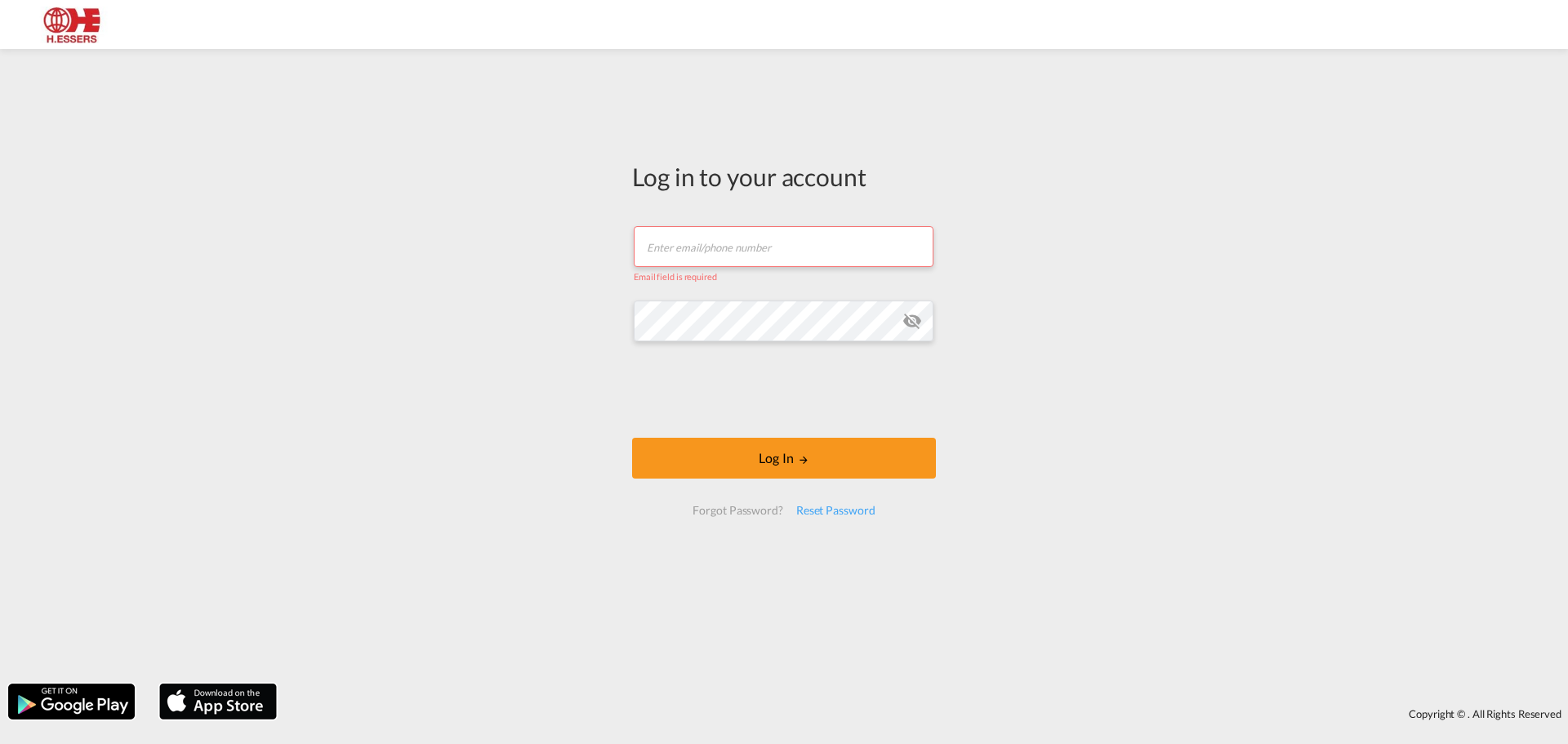
click at [767, 239] on input "text" at bounding box center [784, 246] width 300 height 41
type input "[EMAIL_ADDRESS][DOMAIN_NAME]"
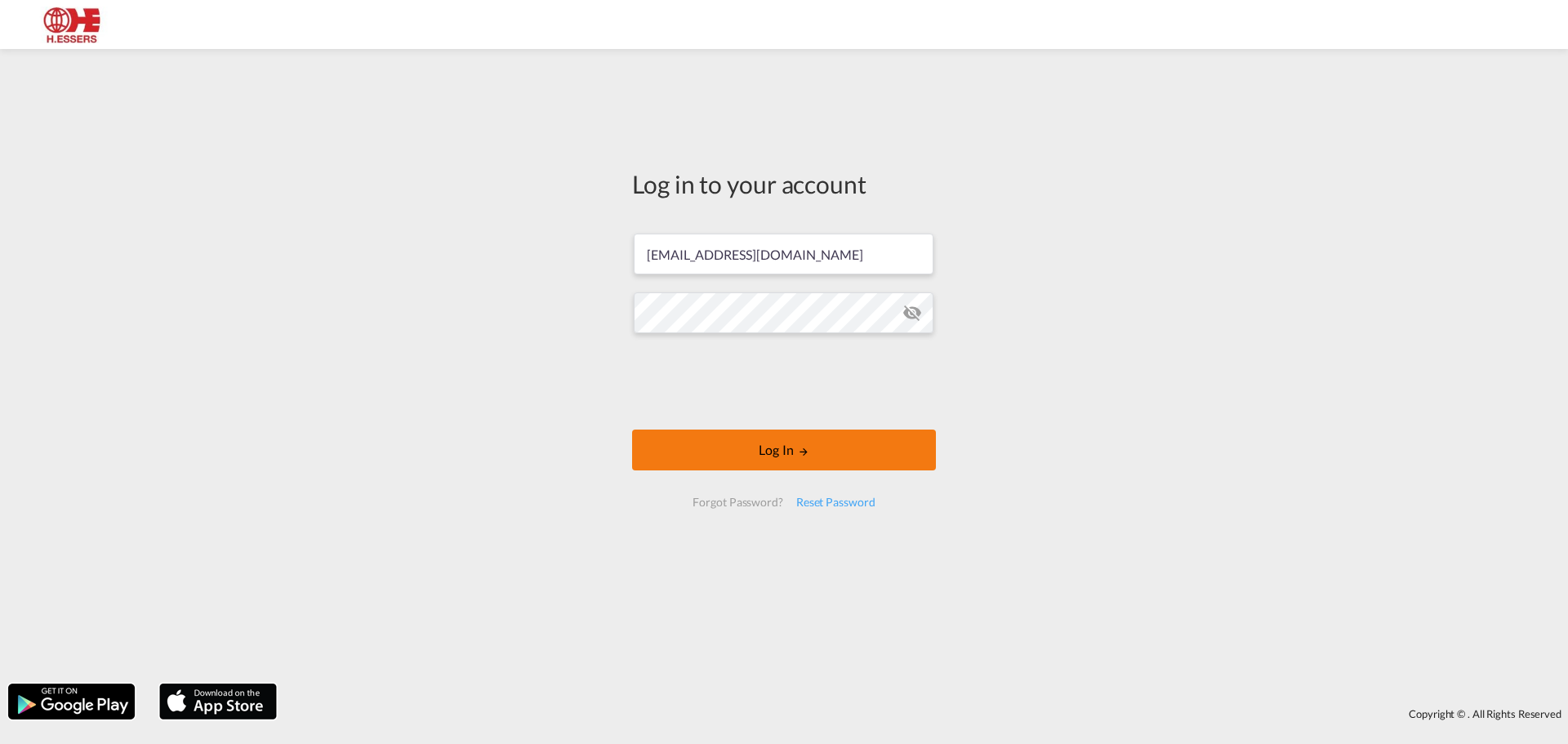
click at [815, 449] on button "Log In" at bounding box center [784, 450] width 303 height 41
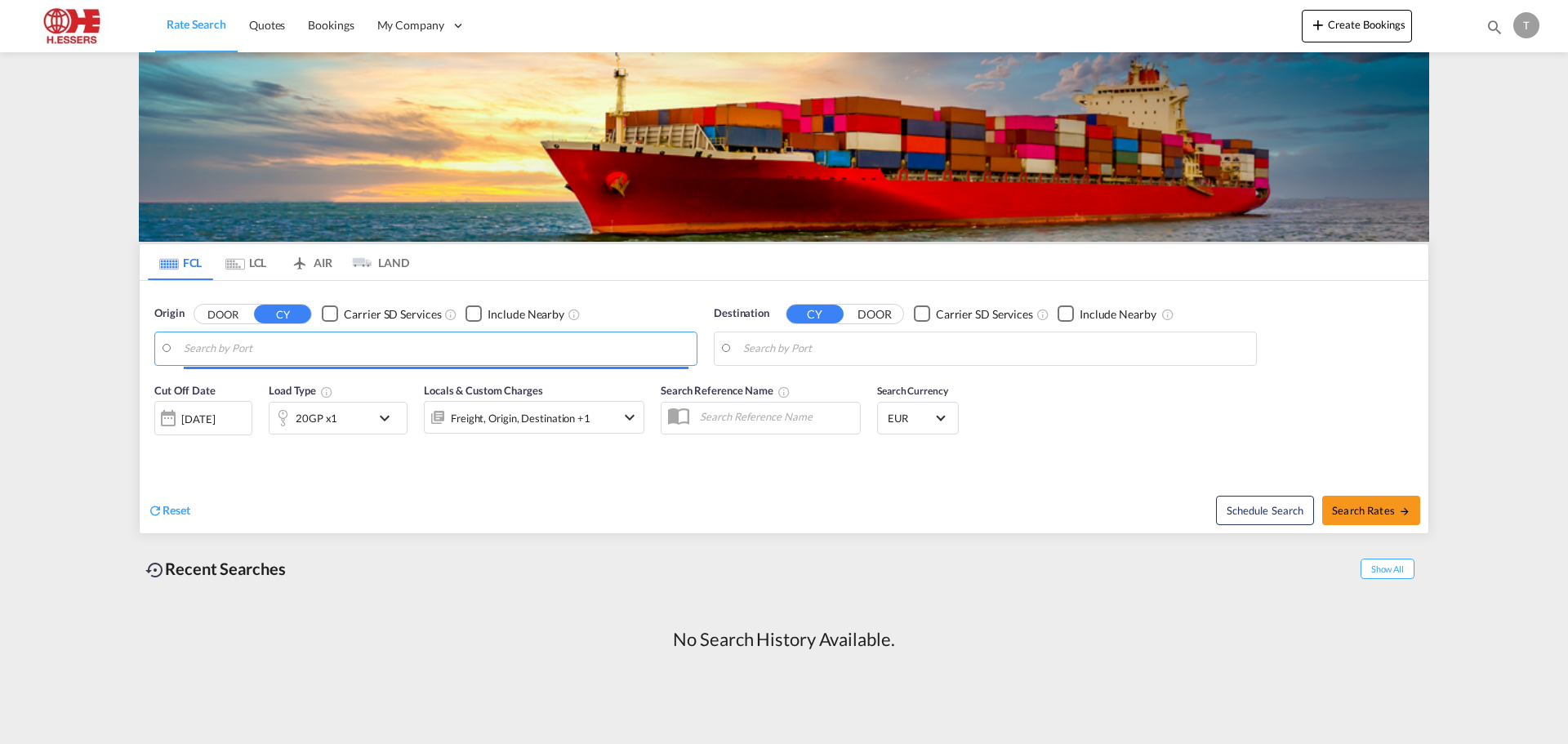
click at [327, 358] on input "Search by Port" at bounding box center [436, 349] width 505 height 25
click at [387, 342] on body "Rate Search Quotes Bookings My Company Roles Users" at bounding box center [784, 372] width 1568 height 744
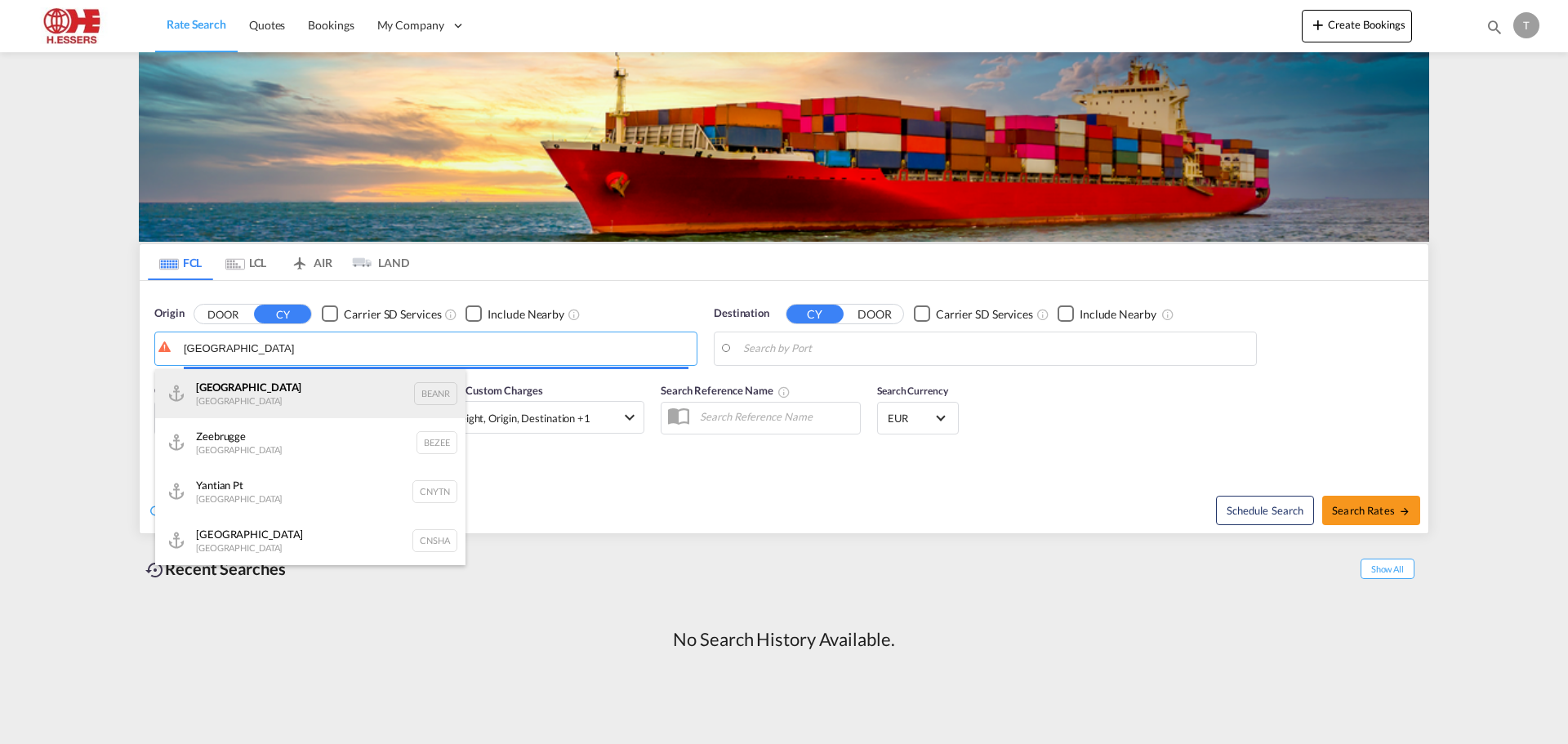
type input "[GEOGRAPHIC_DATA]"
click at [298, 397] on body "Rate Search Quotes Bookings My Company Roles Users" at bounding box center [784, 372] width 1568 height 744
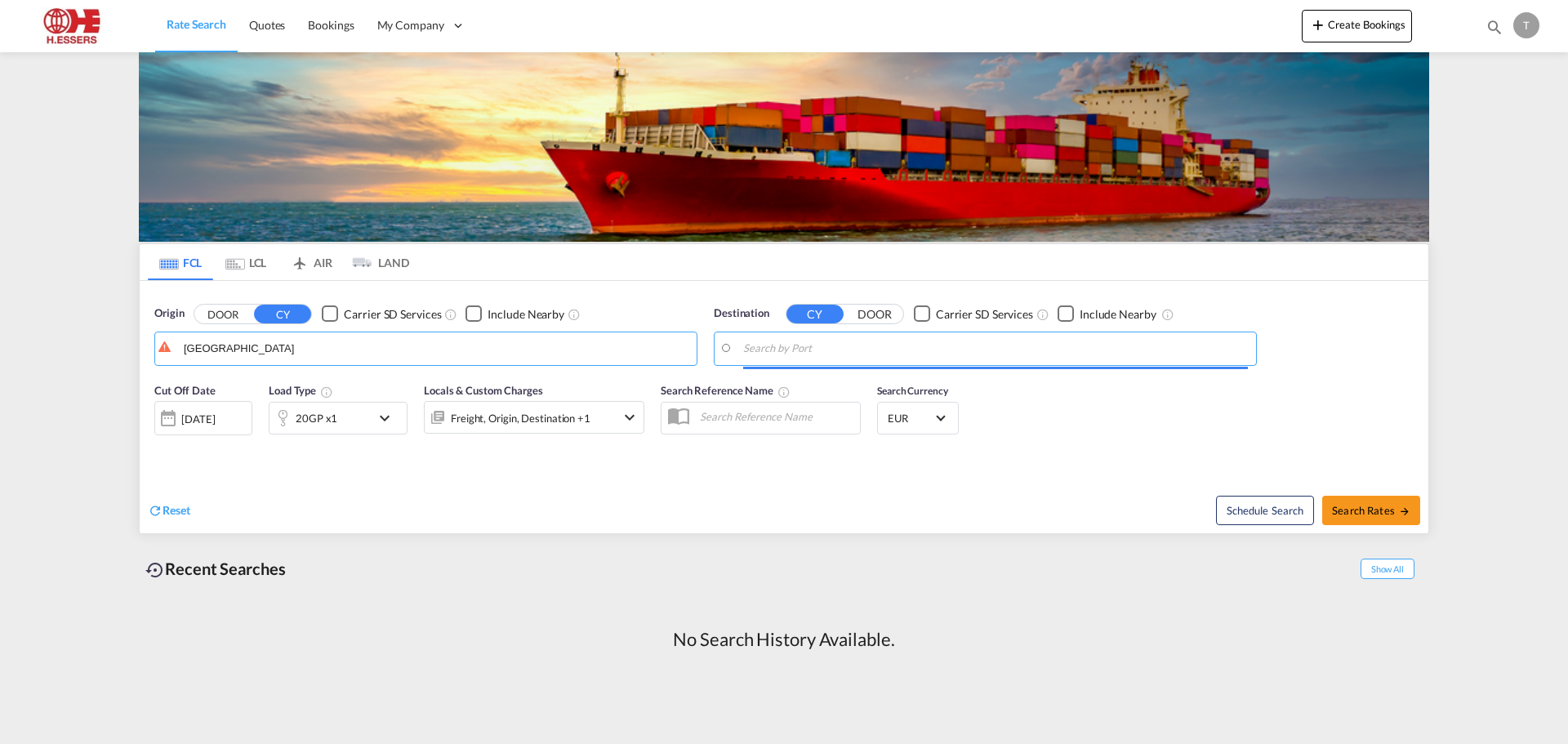
click at [867, 353] on input "Search by Port" at bounding box center [995, 349] width 505 height 25
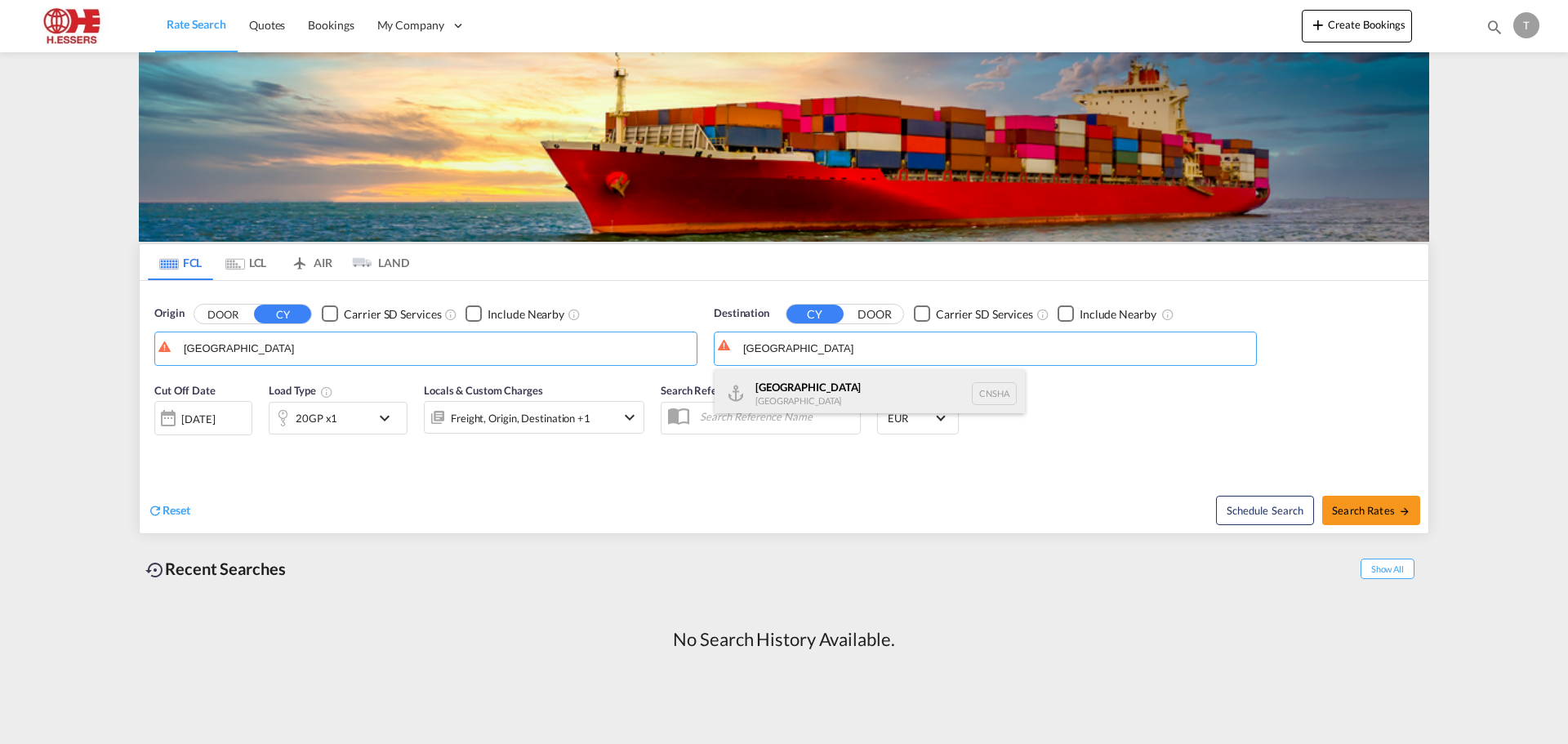
click at [832, 390] on div "Shanghai China CNSHA" at bounding box center [870, 394] width 310 height 49
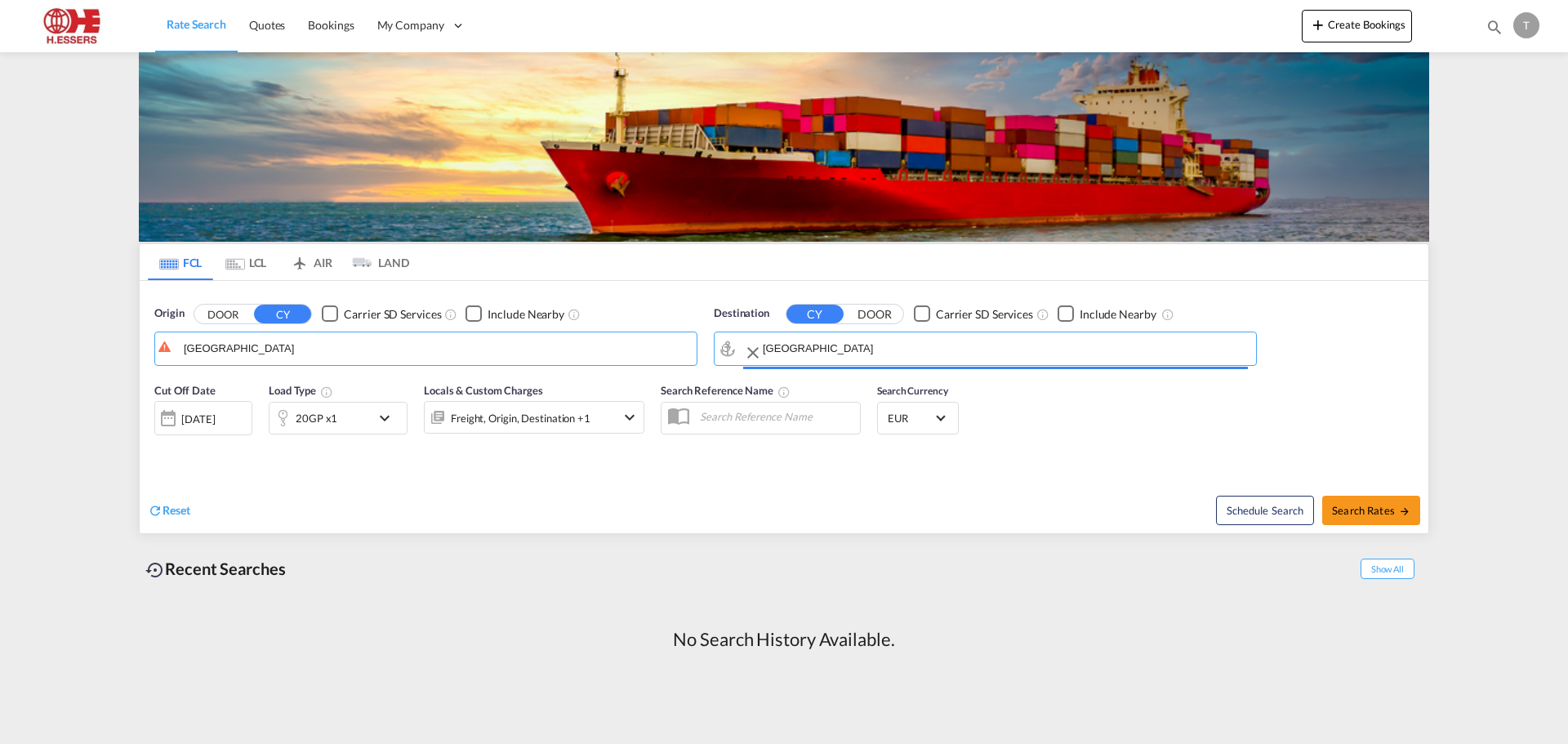
type input "[GEOGRAPHIC_DATA], [GEOGRAPHIC_DATA]"
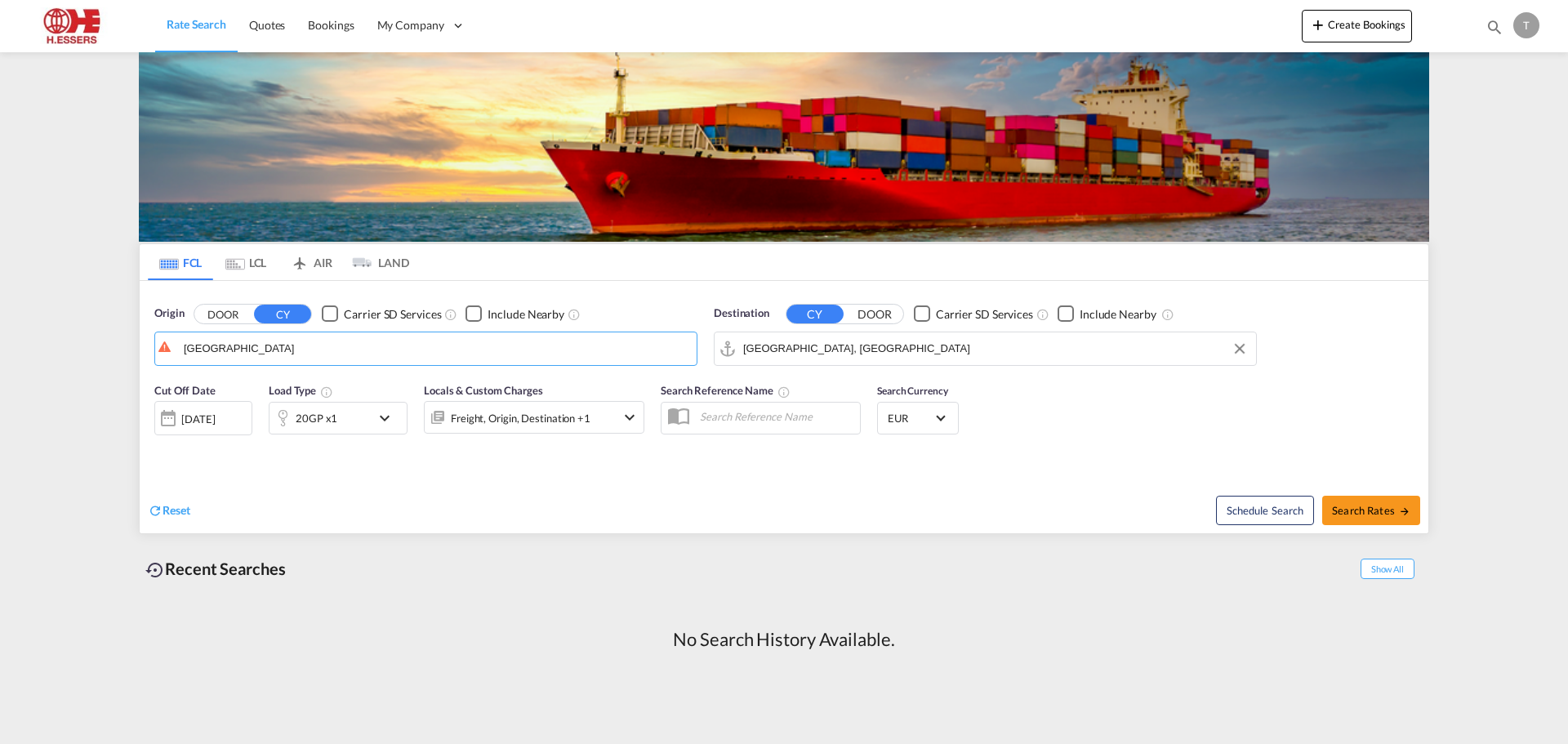
click at [759, 422] on input "text" at bounding box center [776, 417] width 168 height 25
click at [375, 424] on md-icon "icon-chevron-down" at bounding box center [388, 418] width 27 height 20
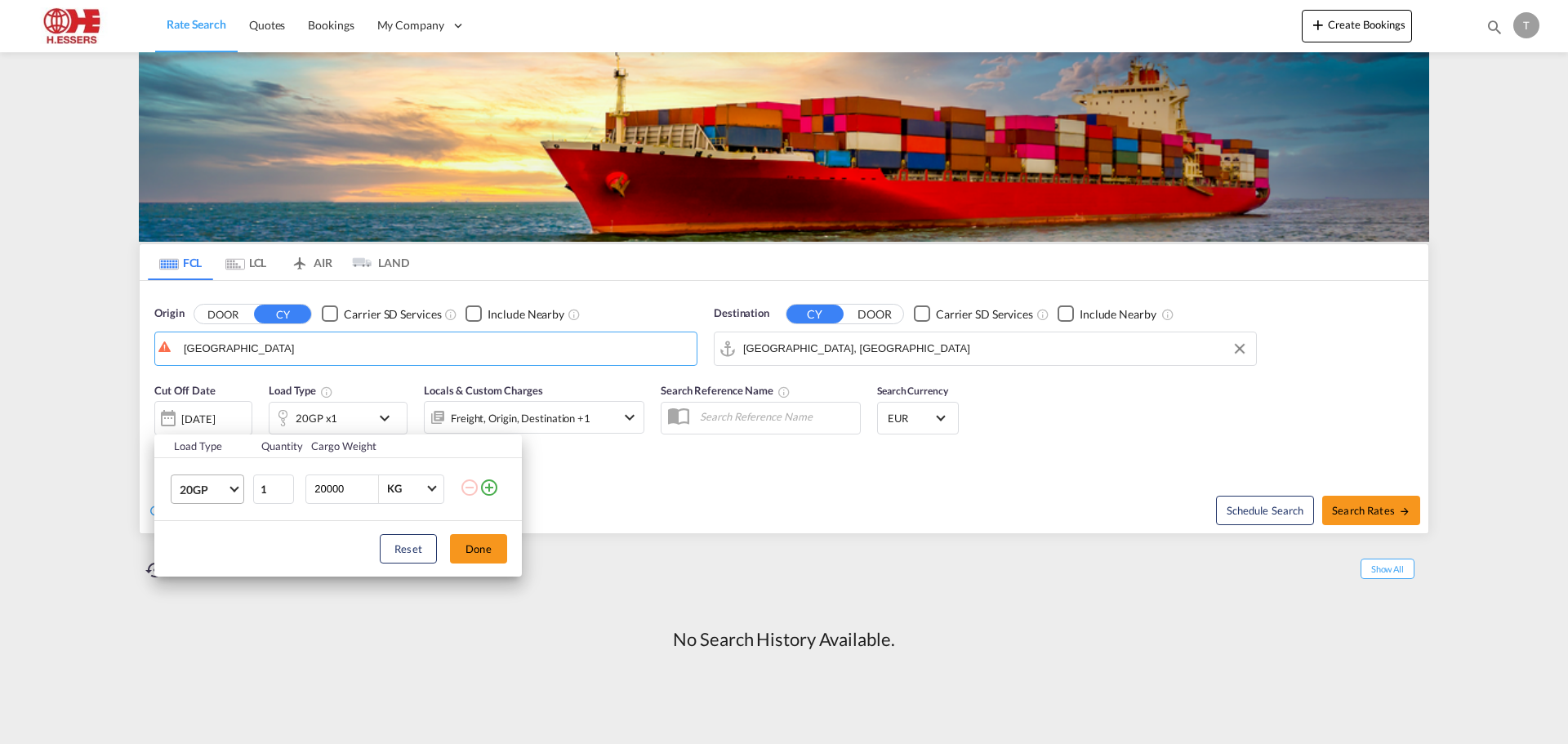
click at [233, 490] on span "Choose: \a20GP" at bounding box center [234, 488] width 9 height 9
click at [209, 536] on md-option "40GP" at bounding box center [222, 528] width 112 height 39
drag, startPoint x: 325, startPoint y: 489, endPoint x: 313, endPoint y: 490, distance: 12.0
click at [313, 490] on input "20000" at bounding box center [345, 489] width 65 height 27
type input "18000"
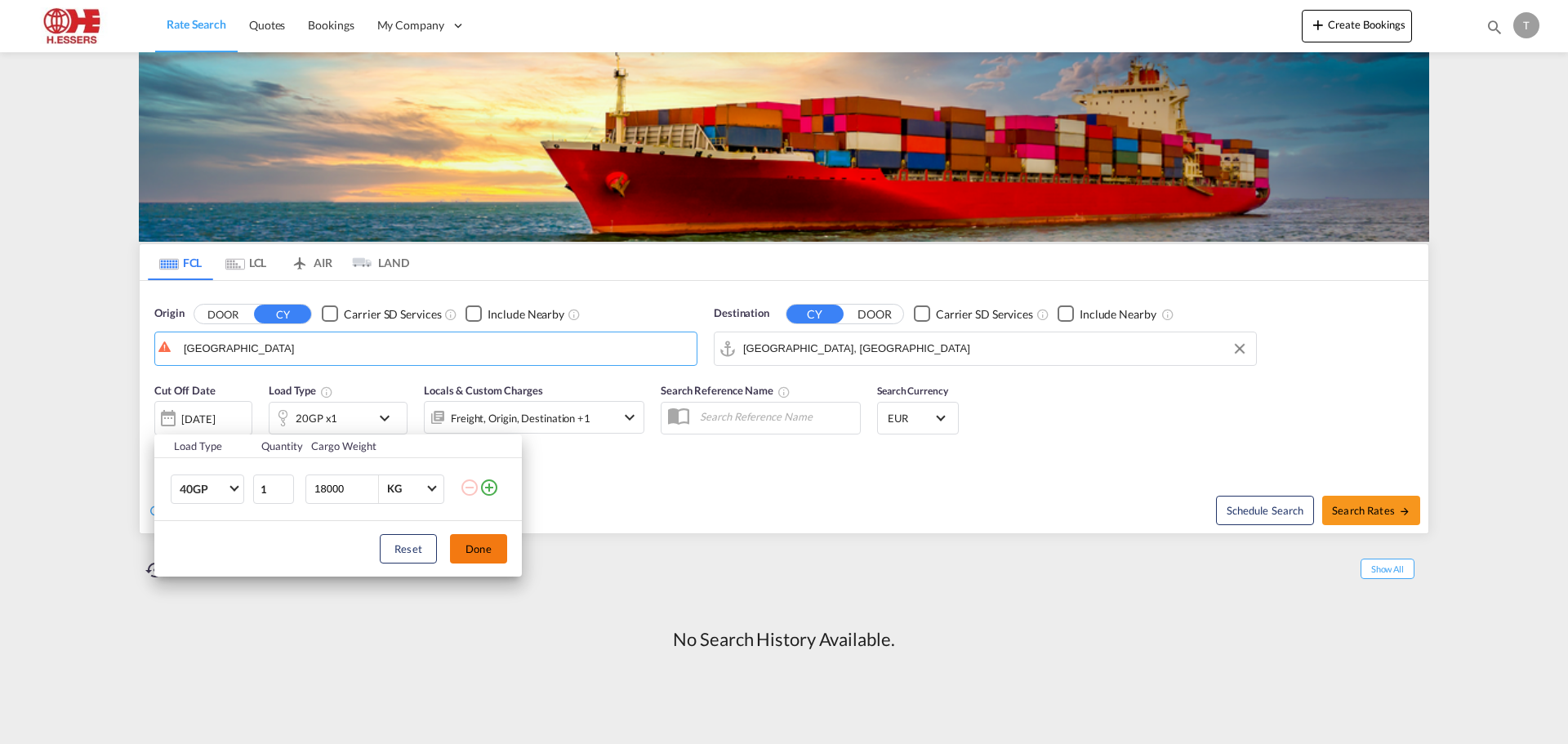
click at [468, 548] on button "Done" at bounding box center [478, 548] width 57 height 29
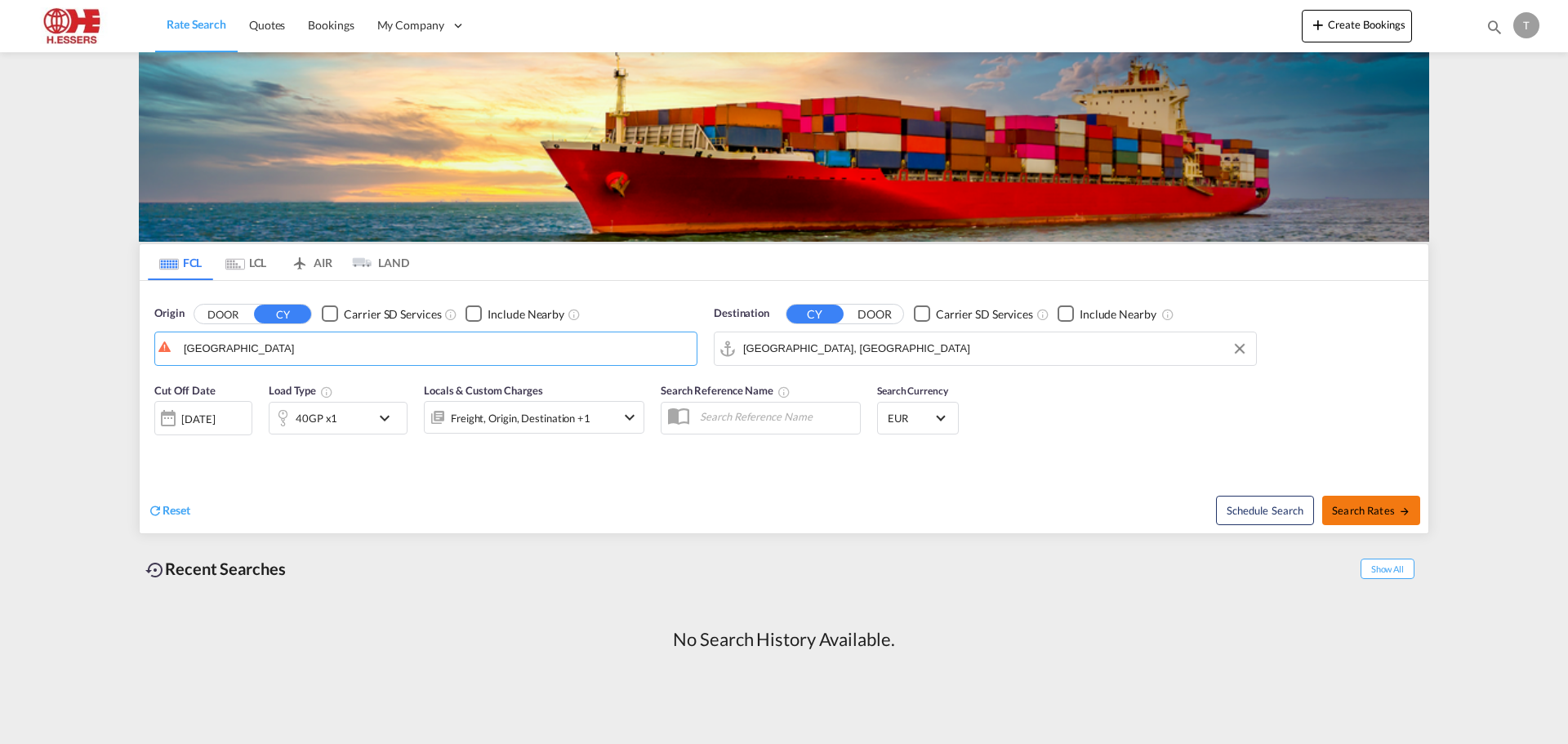
click at [1373, 508] on span "Search Rates" at bounding box center [1370, 510] width 78 height 13
click at [1387, 510] on span "Search Rates" at bounding box center [1370, 510] width 78 height 13
click at [1031, 477] on div "Schedule Search Search Rates" at bounding box center [1109, 502] width 641 height 63
click at [1366, 313] on div "Origin DOOR CY Carrier SD Services Include Nearby antwerp Destination CY DOOR C…" at bounding box center [784, 327] width 1289 height 94
click at [773, 406] on input "text" at bounding box center [776, 417] width 168 height 25
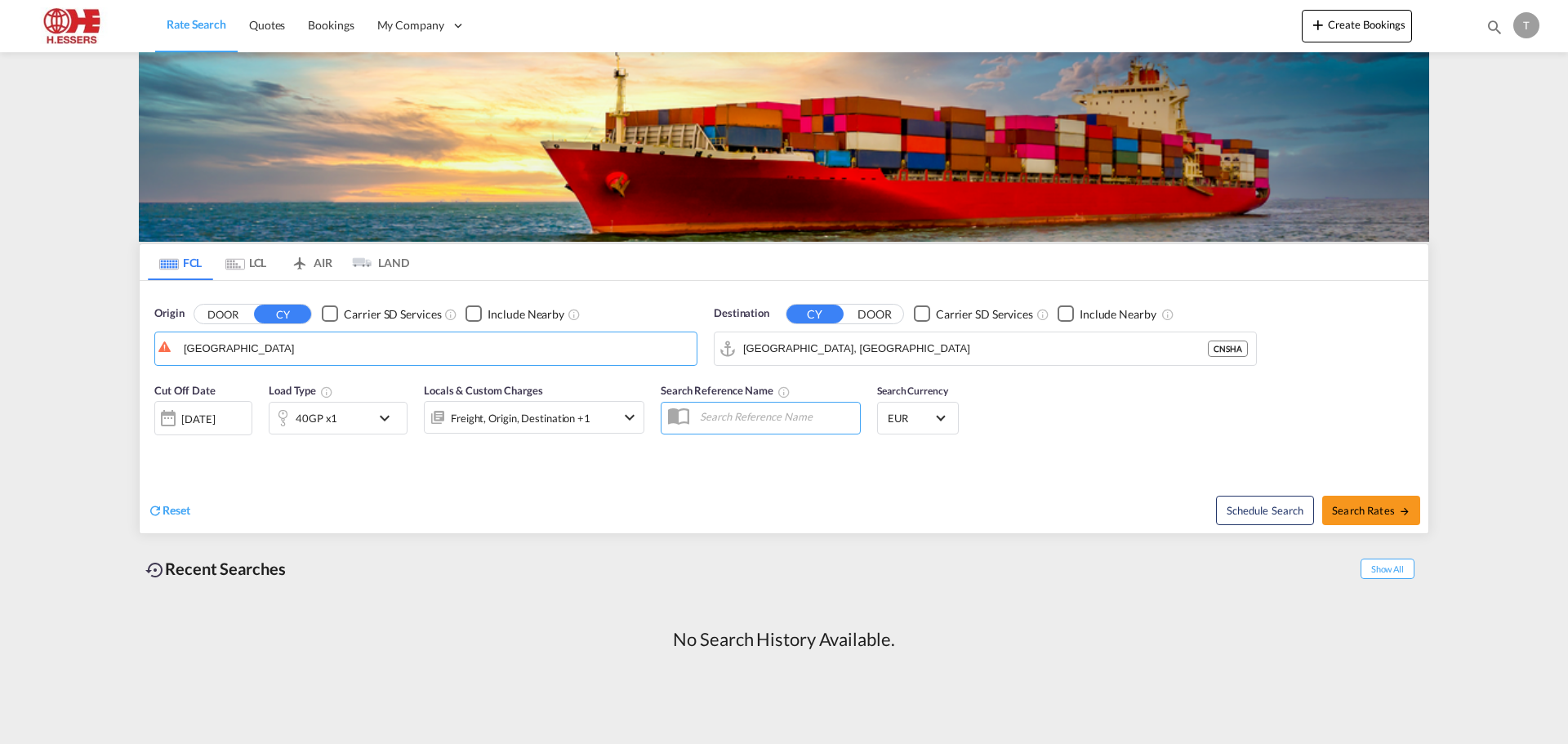
click at [773, 416] on input "text" at bounding box center [776, 417] width 168 height 25
click at [861, 350] on input "[GEOGRAPHIC_DATA], [GEOGRAPHIC_DATA]" at bounding box center [995, 349] width 505 height 25
click at [403, 359] on body "Rate Search Quotes Bookings My Company Roles Users" at bounding box center [784, 372] width 1568 height 744
click at [224, 391] on div "Antwerp Belgium BEANR" at bounding box center [310, 394] width 310 height 49
type input "[GEOGRAPHIC_DATA], BEANR"
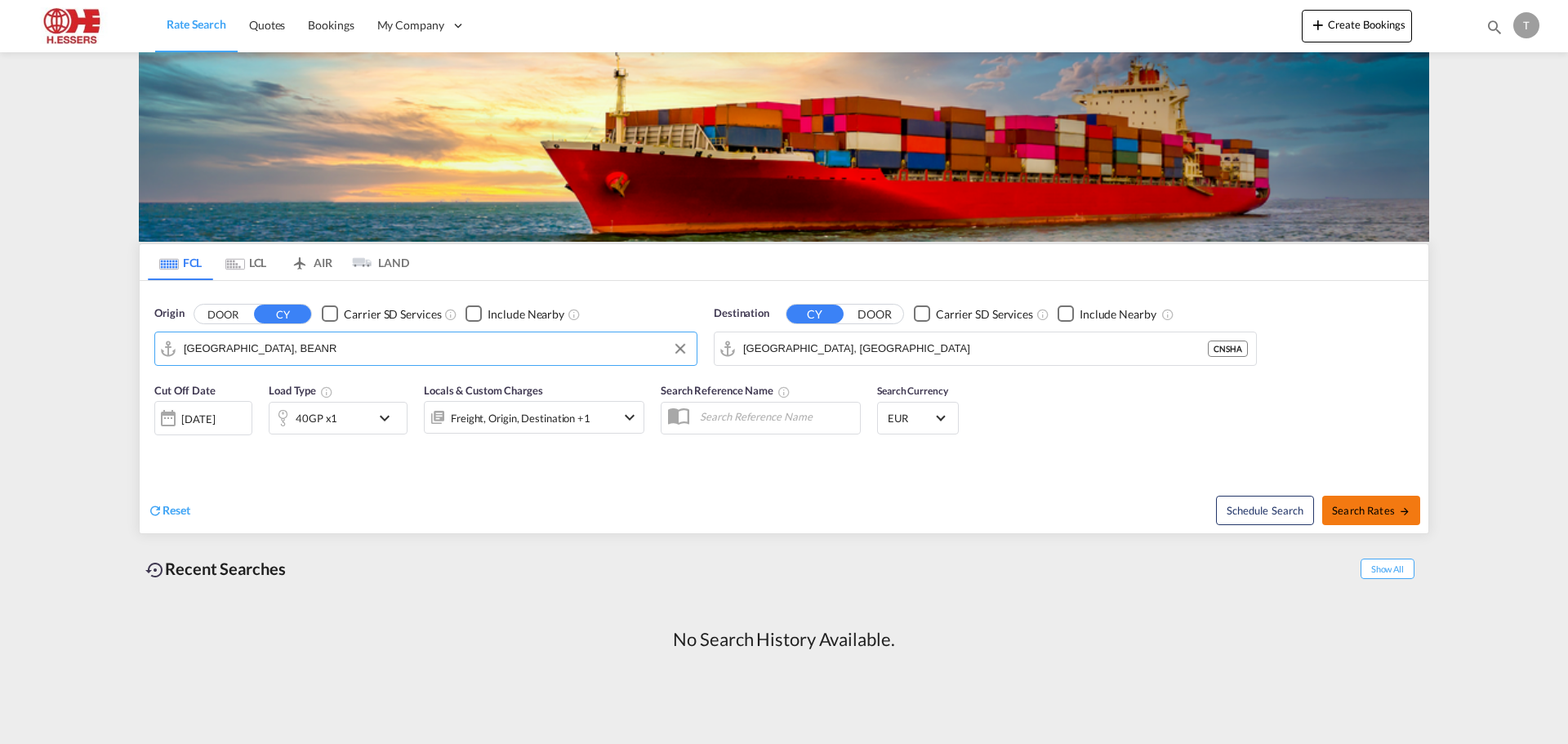
click at [1360, 512] on span "Search Rates" at bounding box center [1370, 510] width 78 height 13
type input "BEANR to CNSHA / 10 Sep 2025"
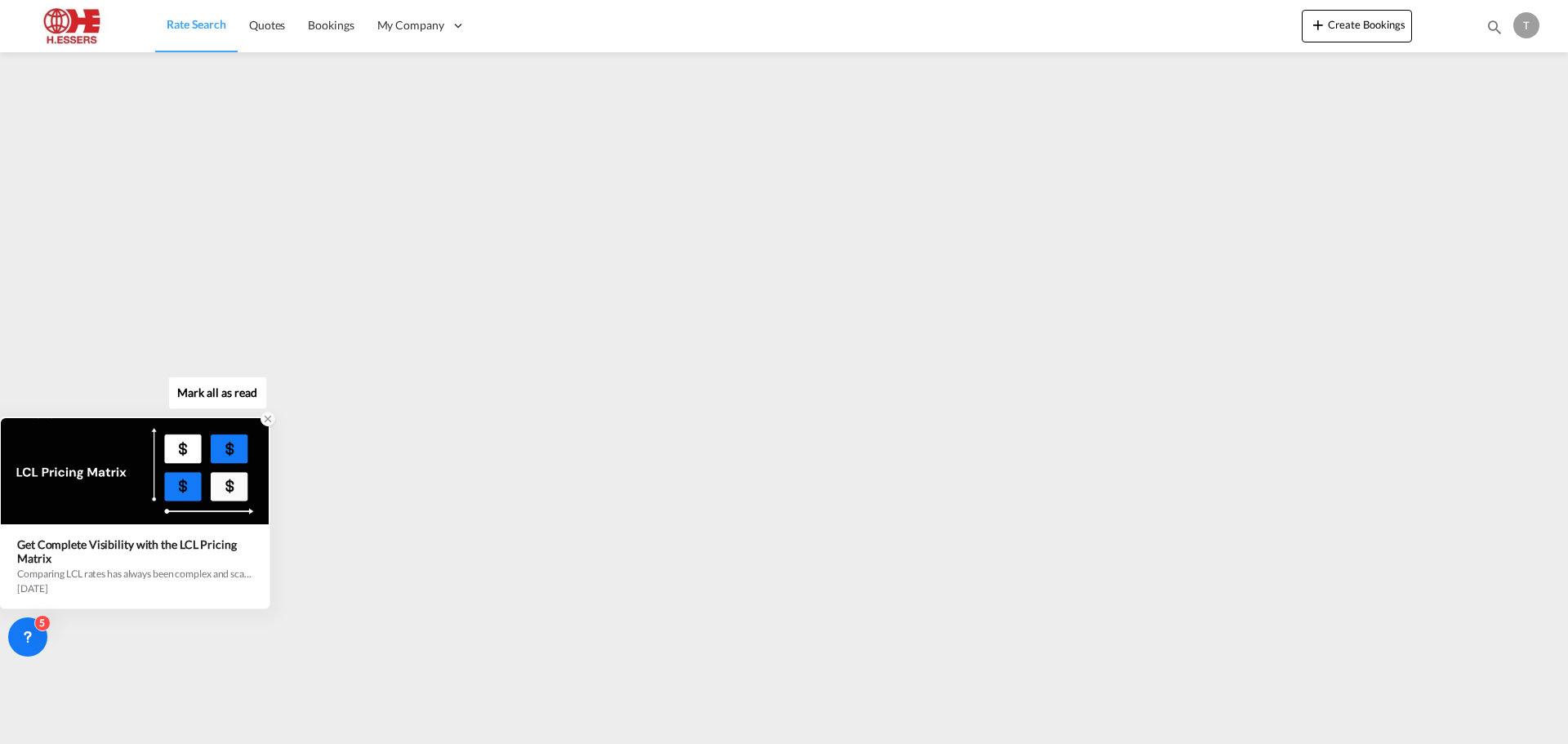
click at [267, 423] on icon at bounding box center [267, 419] width 11 height 11
